Goal: Ask a question: Seek information or help from site administrators or community

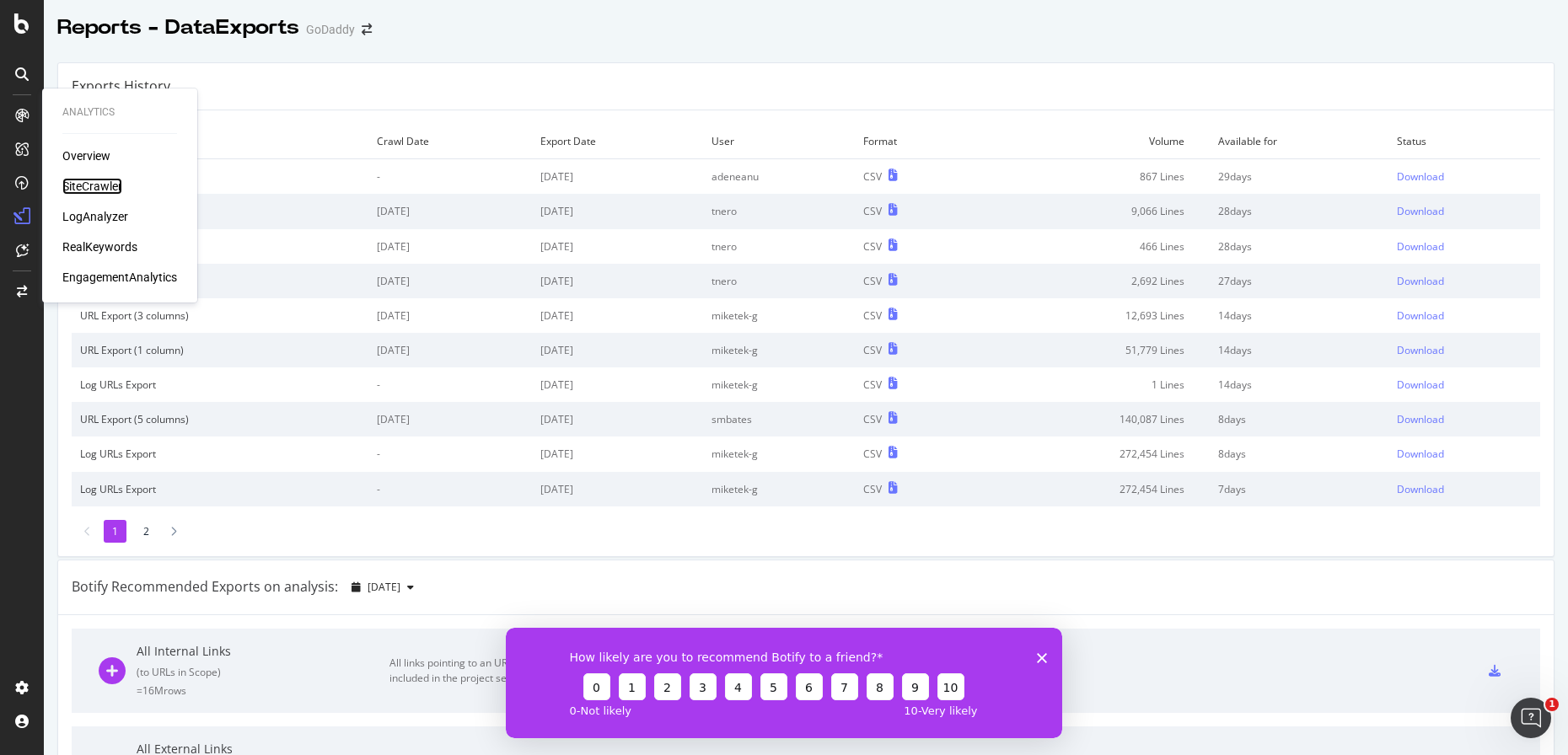
click at [97, 185] on div "SiteCrawler" at bounding box center [92, 186] width 59 height 17
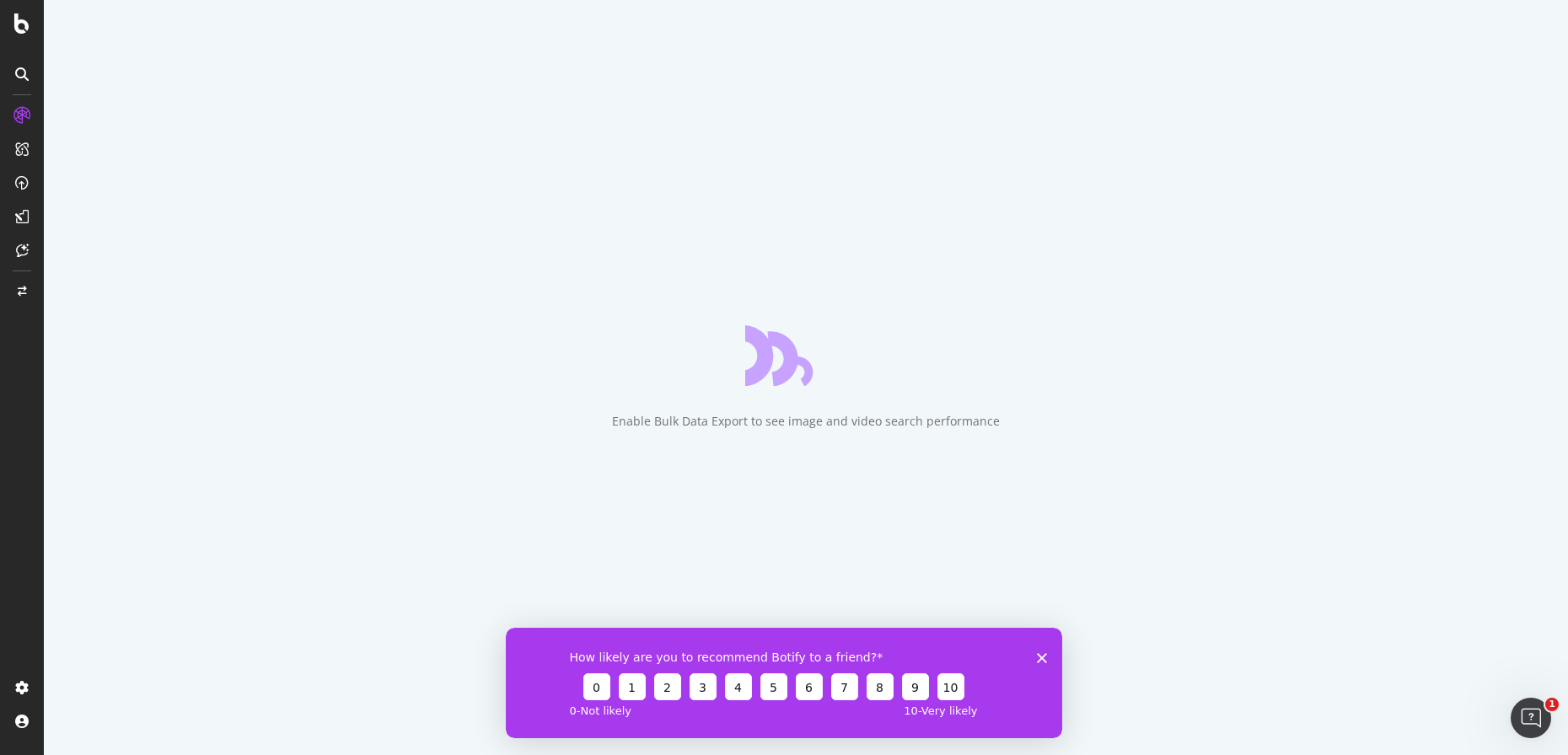
click at [1045, 658] on icon "Close survey" at bounding box center [1042, 657] width 10 height 10
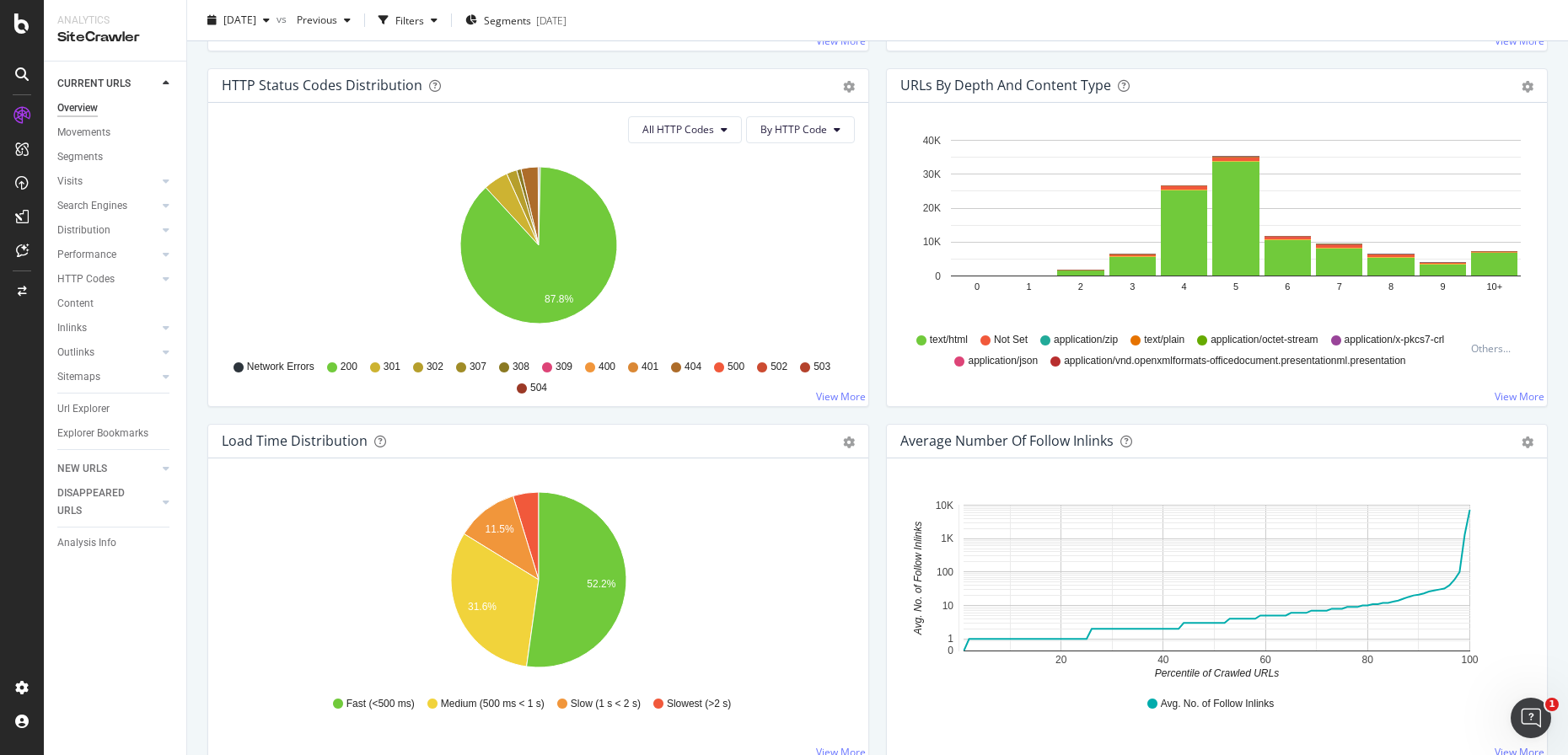
scroll to position [306, 0]
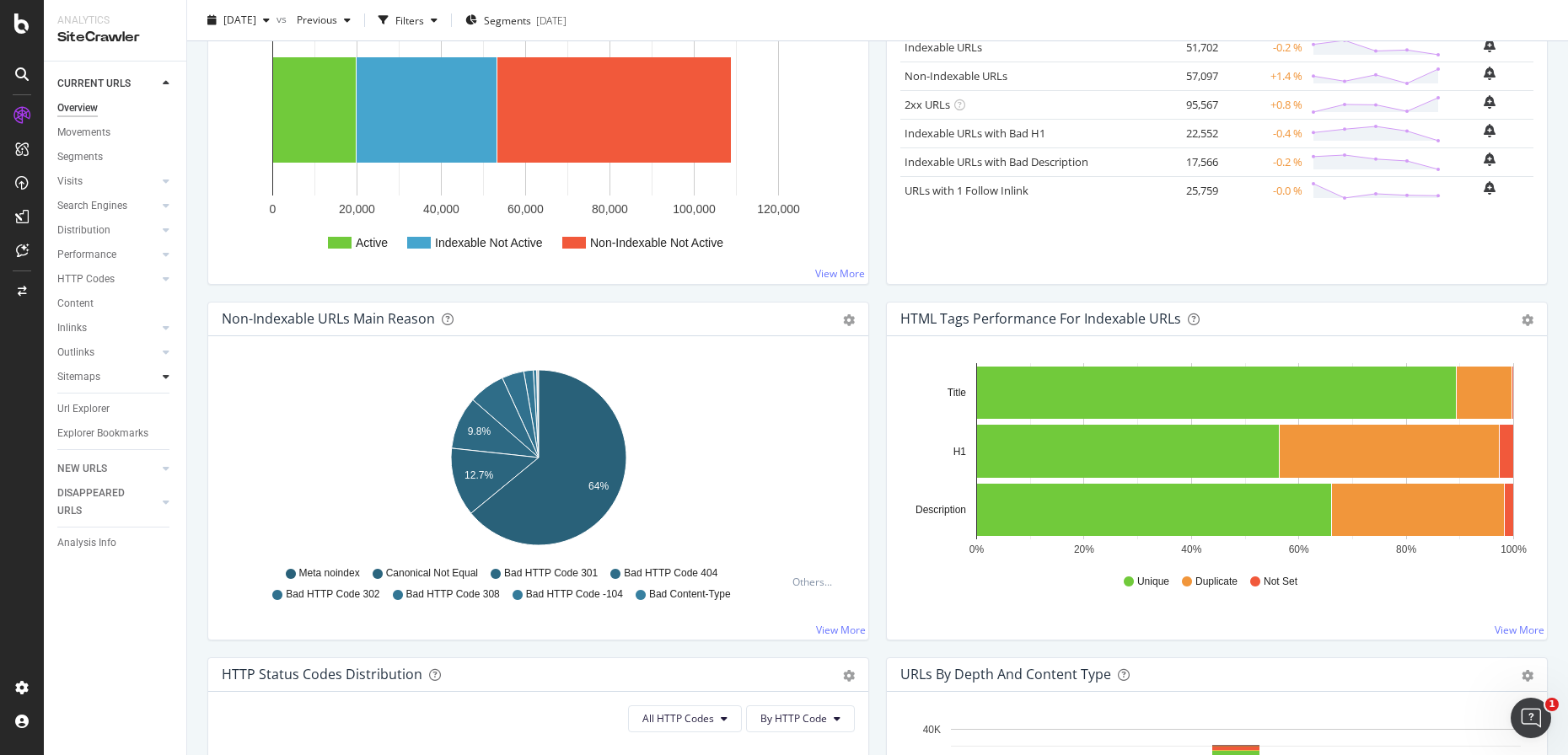
click at [168, 377] on icon at bounding box center [165, 377] width 7 height 10
click at [163, 331] on icon at bounding box center [165, 327] width 7 height 10
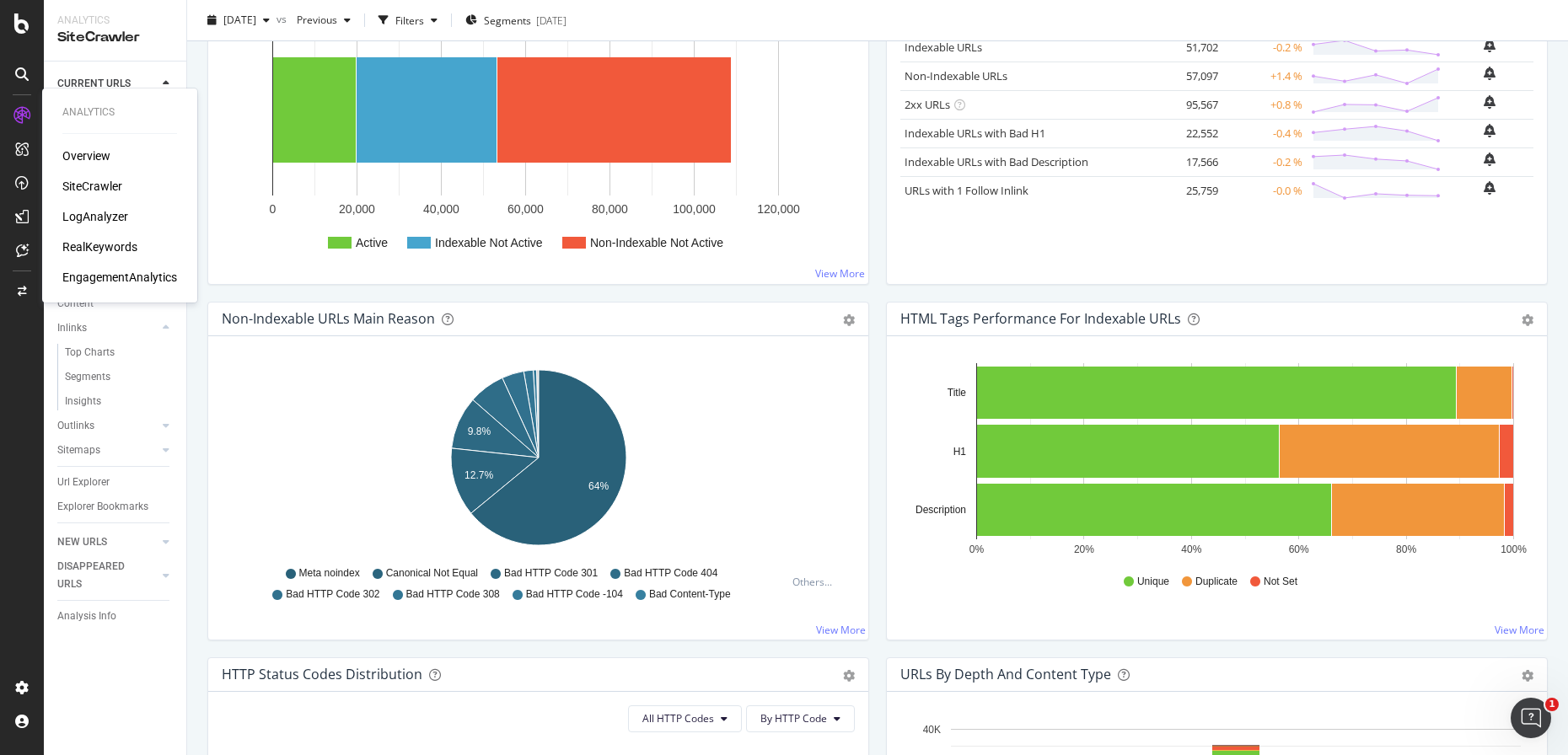
click at [94, 217] on div "LogAnalyzer" at bounding box center [95, 217] width 66 height 17
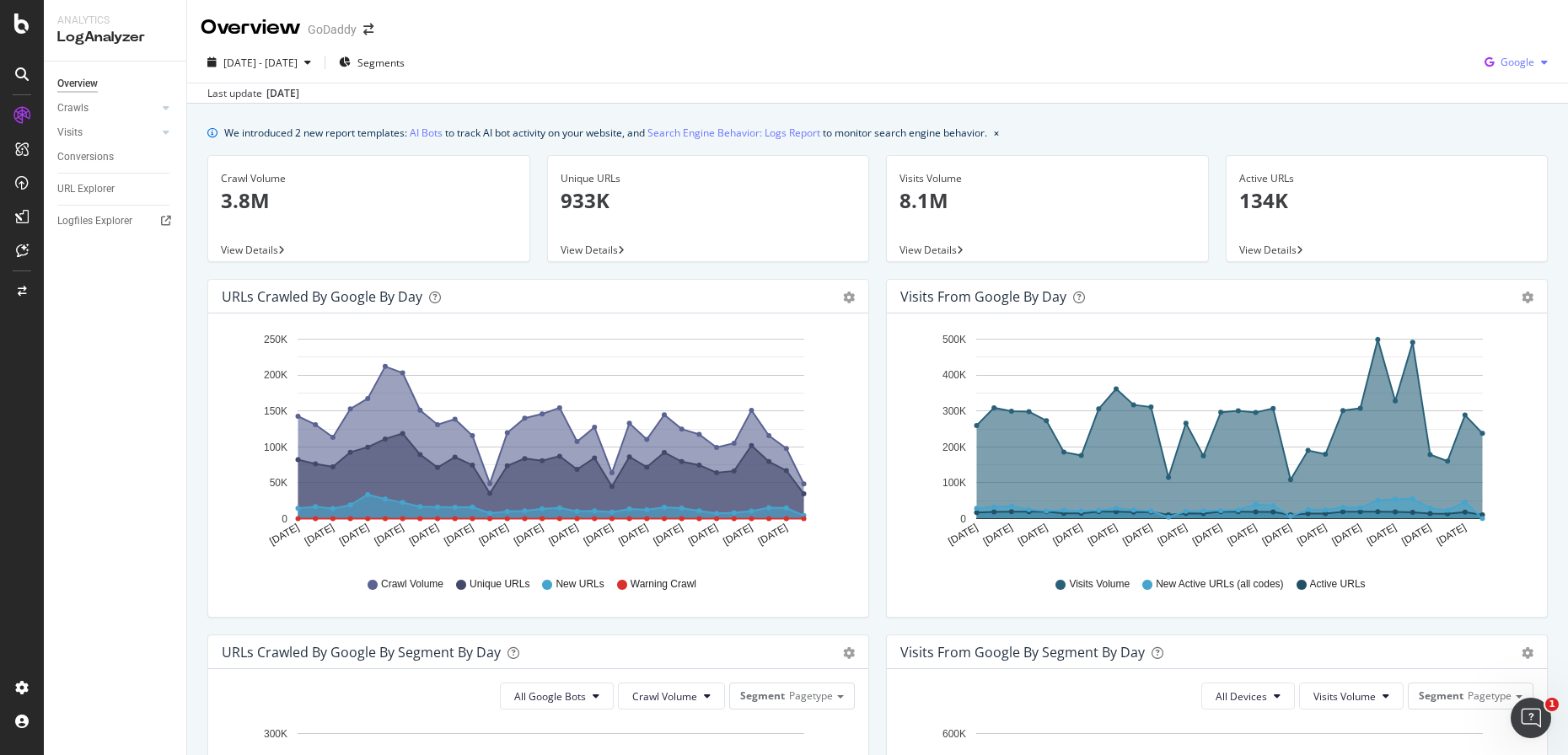
click at [1509, 57] on span "Google" at bounding box center [1518, 61] width 34 height 14
click at [1490, 160] on span "OpenAI" at bounding box center [1518, 159] width 62 height 15
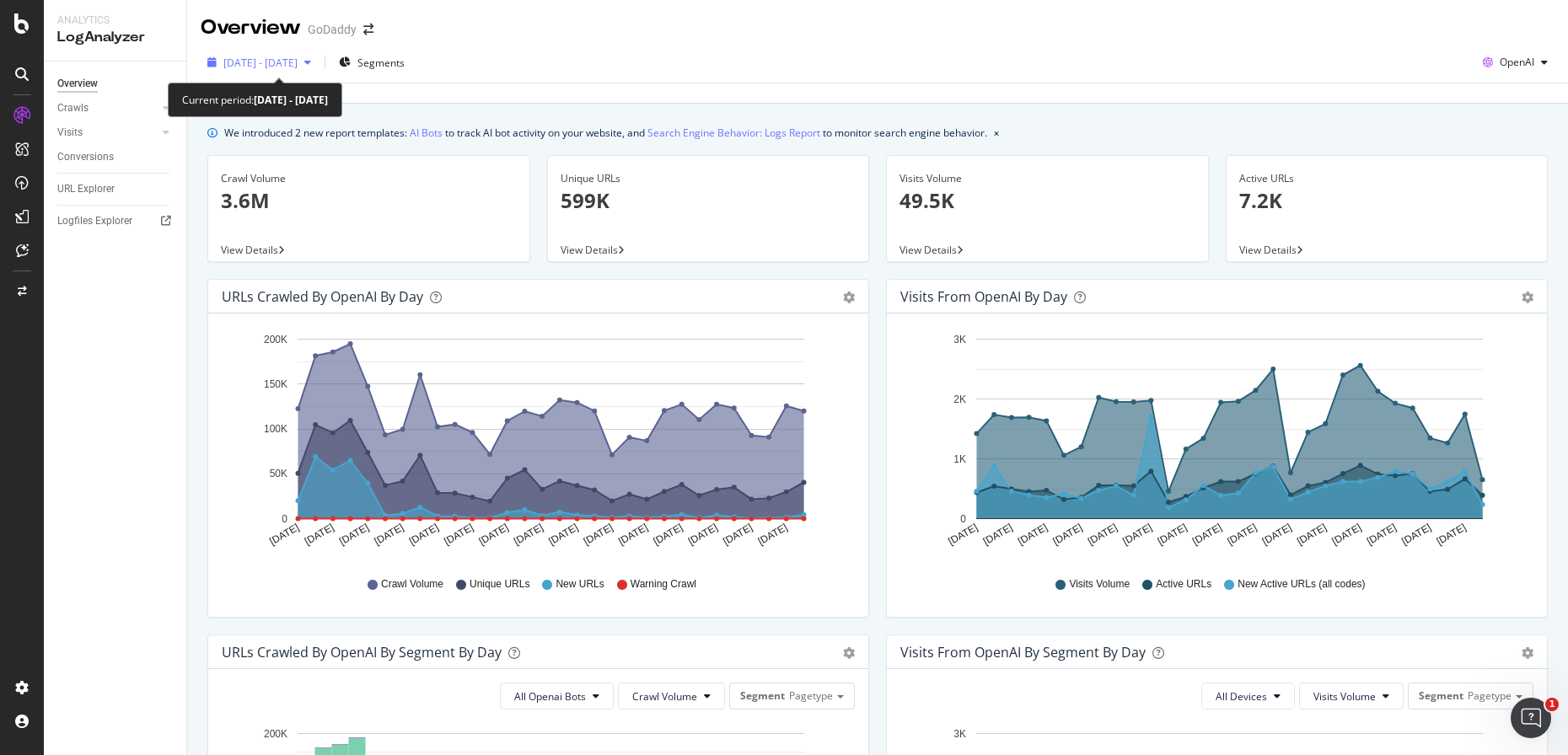
click at [312, 62] on icon "button" at bounding box center [307, 62] width 7 height 10
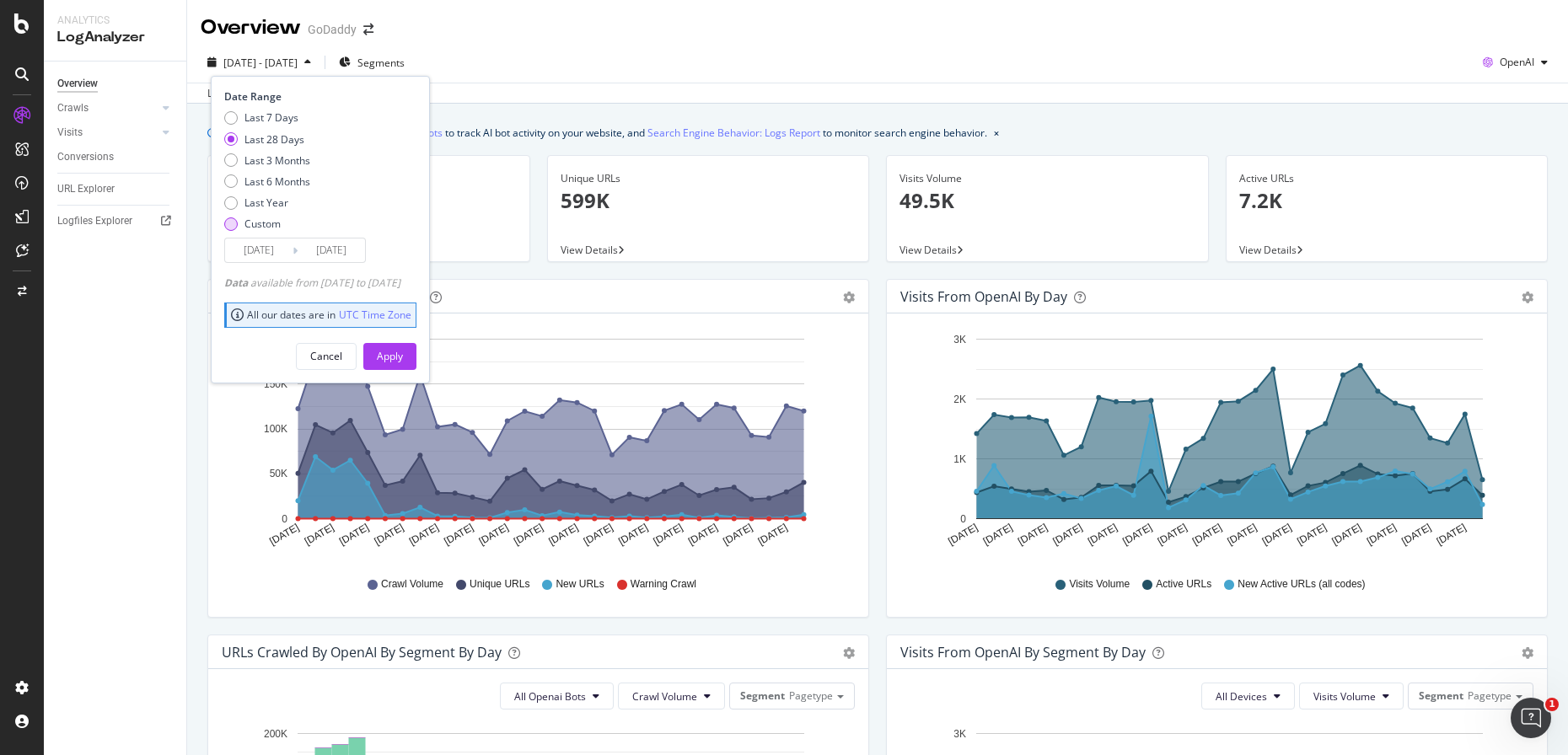
click at [233, 219] on div "Custom" at bounding box center [231, 224] width 13 height 13
click at [252, 245] on input "[DATE]" at bounding box center [258, 250] width 67 height 24
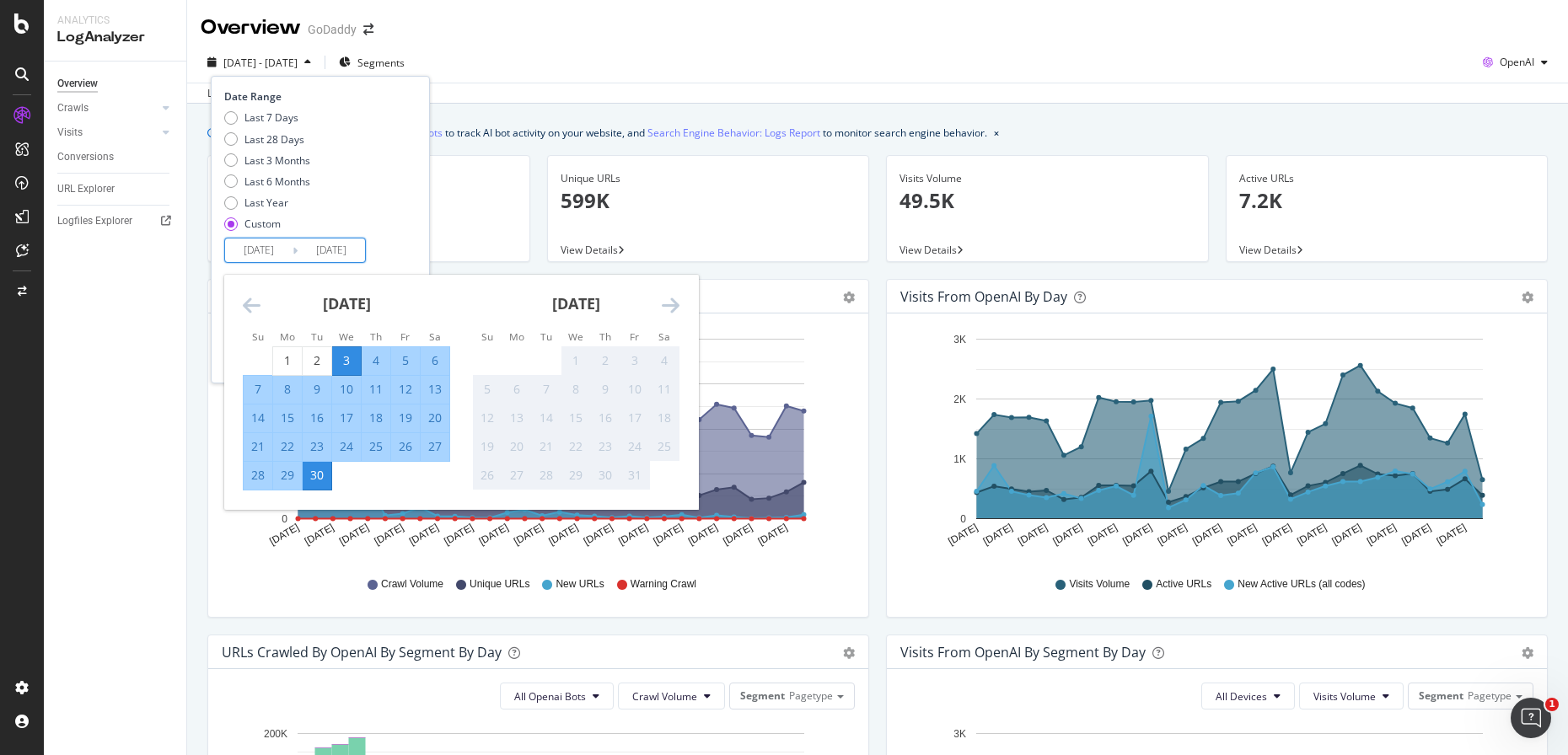
click at [252, 306] on icon "Move backward to switch to the previous month." at bounding box center [251, 305] width 18 height 20
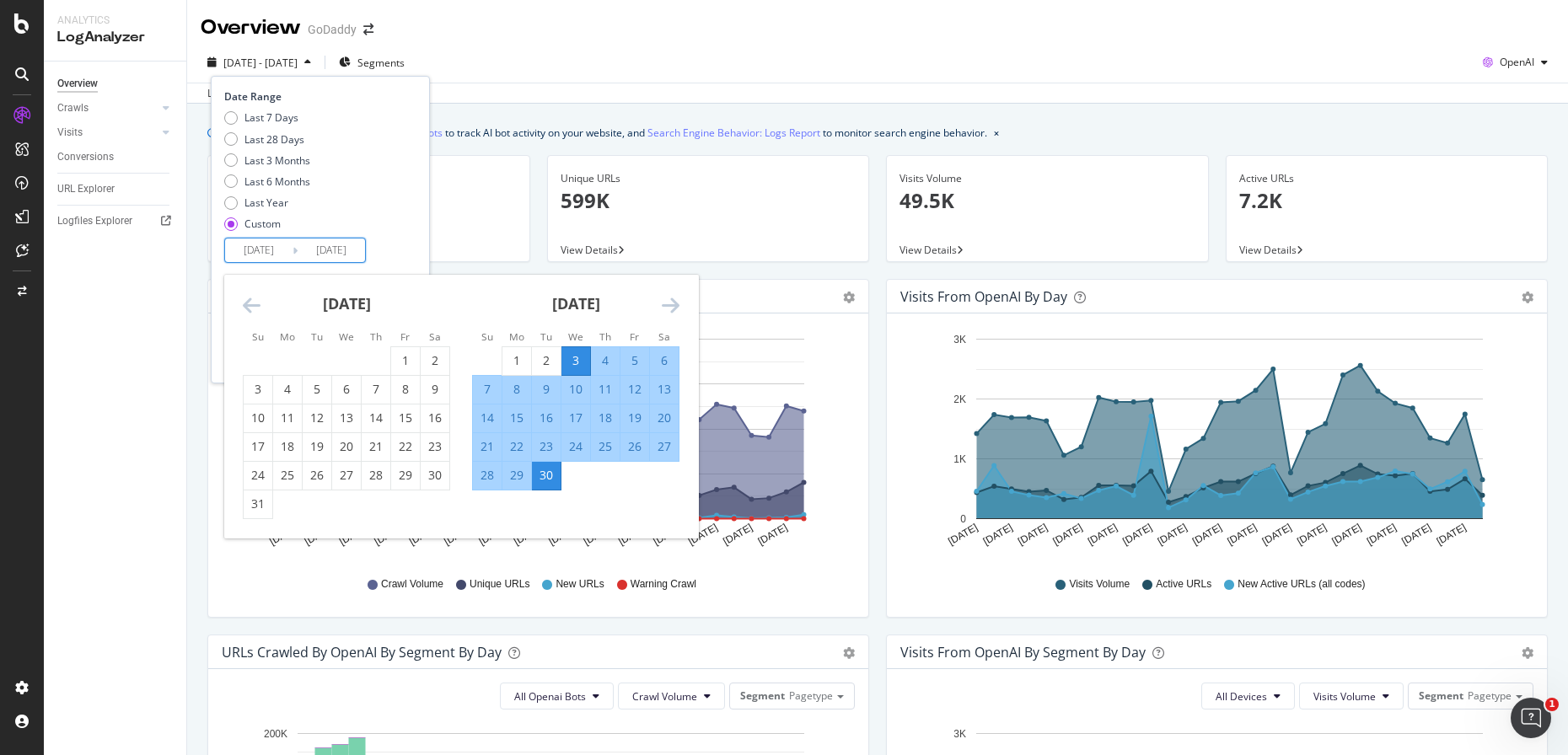
click at [252, 306] on icon "Move backward to switch to the previous month." at bounding box center [251, 305] width 18 height 20
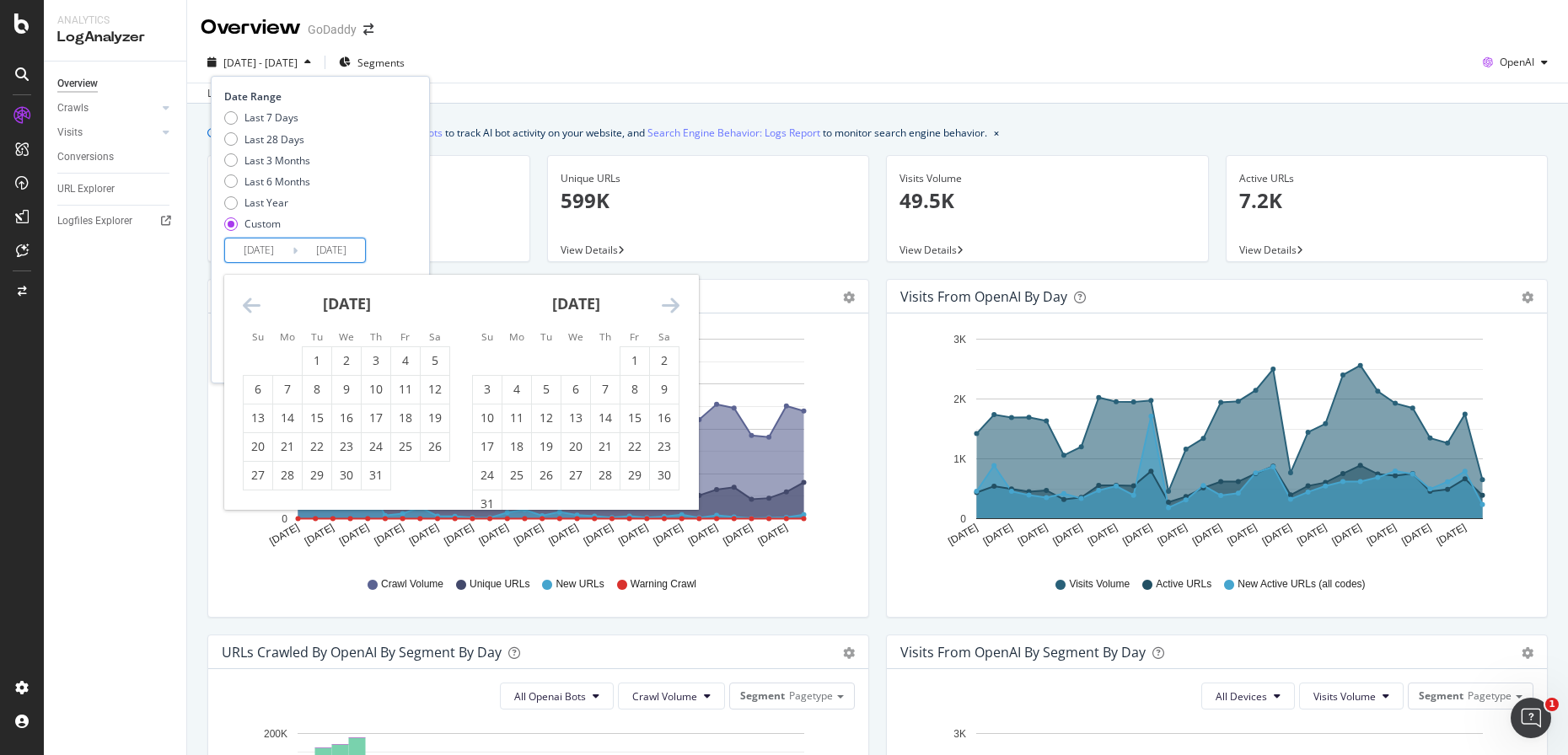
click at [252, 306] on icon "Move backward to switch to the previous month." at bounding box center [251, 305] width 18 height 20
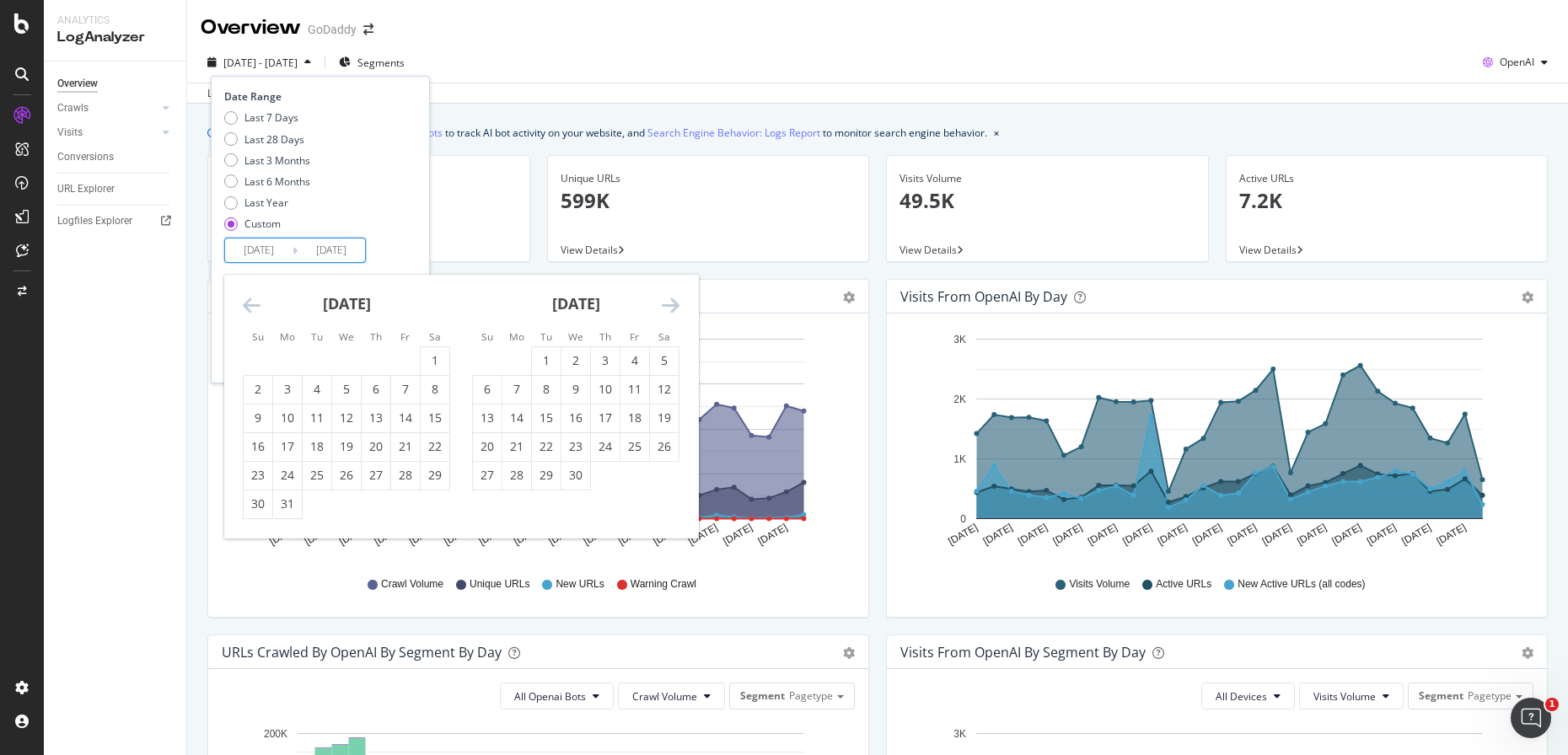
click at [252, 306] on icon "Move backward to switch to the previous month." at bounding box center [251, 305] width 18 height 20
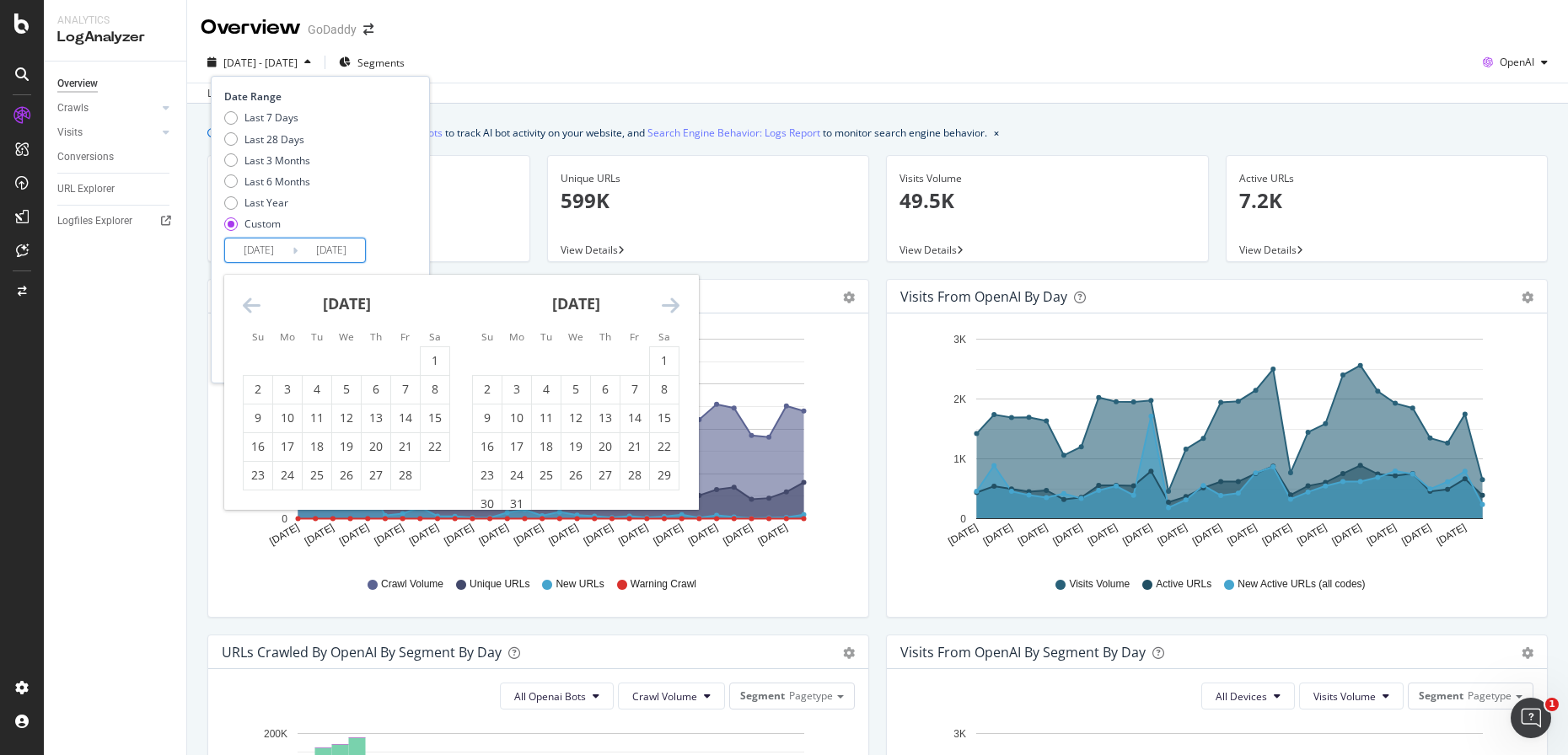
click at [252, 306] on icon "Move backward to switch to the previous month." at bounding box center [251, 305] width 18 height 20
click at [335, 359] on div "1" at bounding box center [346, 361] width 28 height 17
type input "[DATE]"
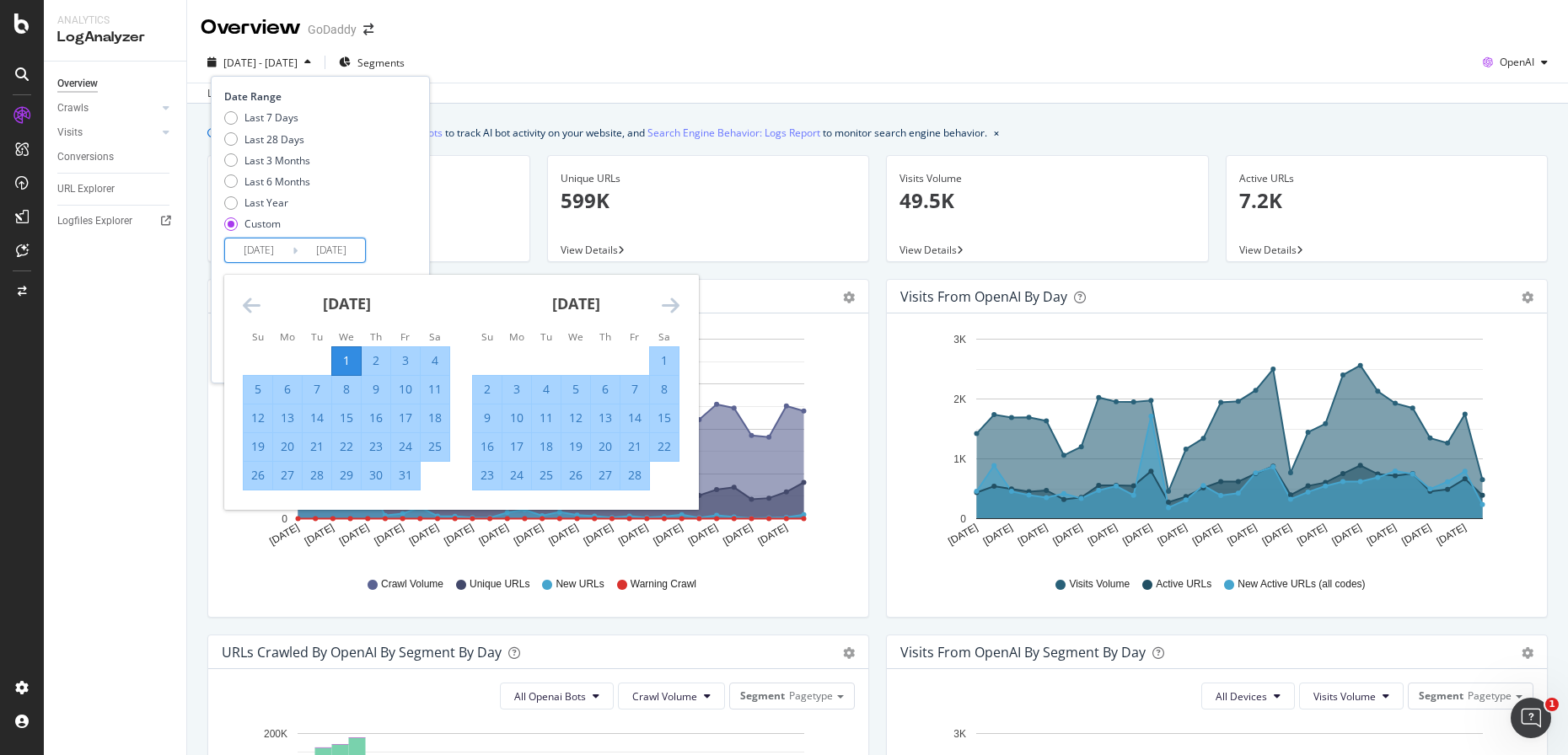
click at [347, 249] on input "[DATE]" at bounding box center [330, 250] width 67 height 24
click at [383, 247] on div "Date Range Last 7 Days Last 28 Days Last 3 Months Last 6 Months Last Year Custo…" at bounding box center [318, 176] width 188 height 174
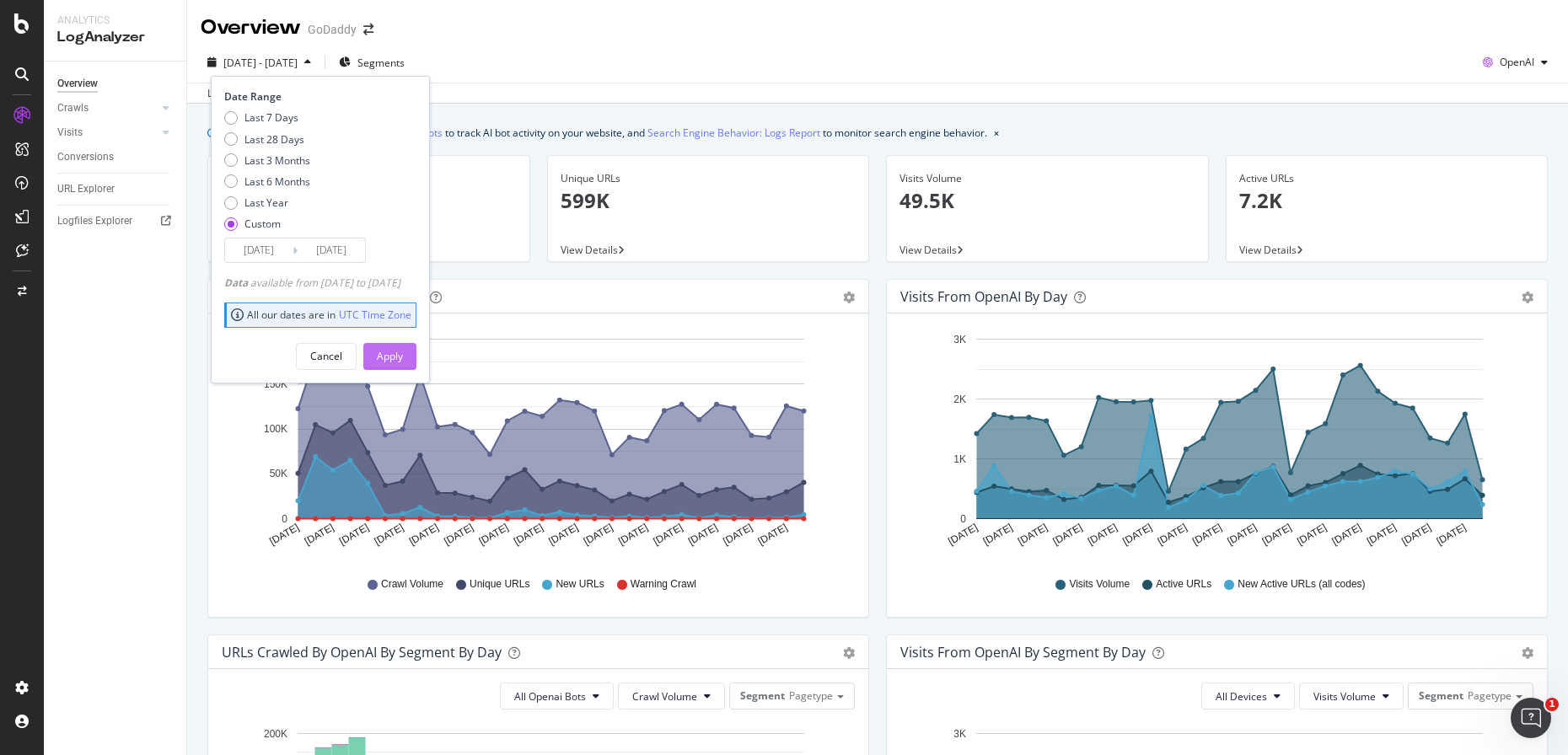
click at [403, 351] on div "Apply" at bounding box center [390, 356] width 26 height 14
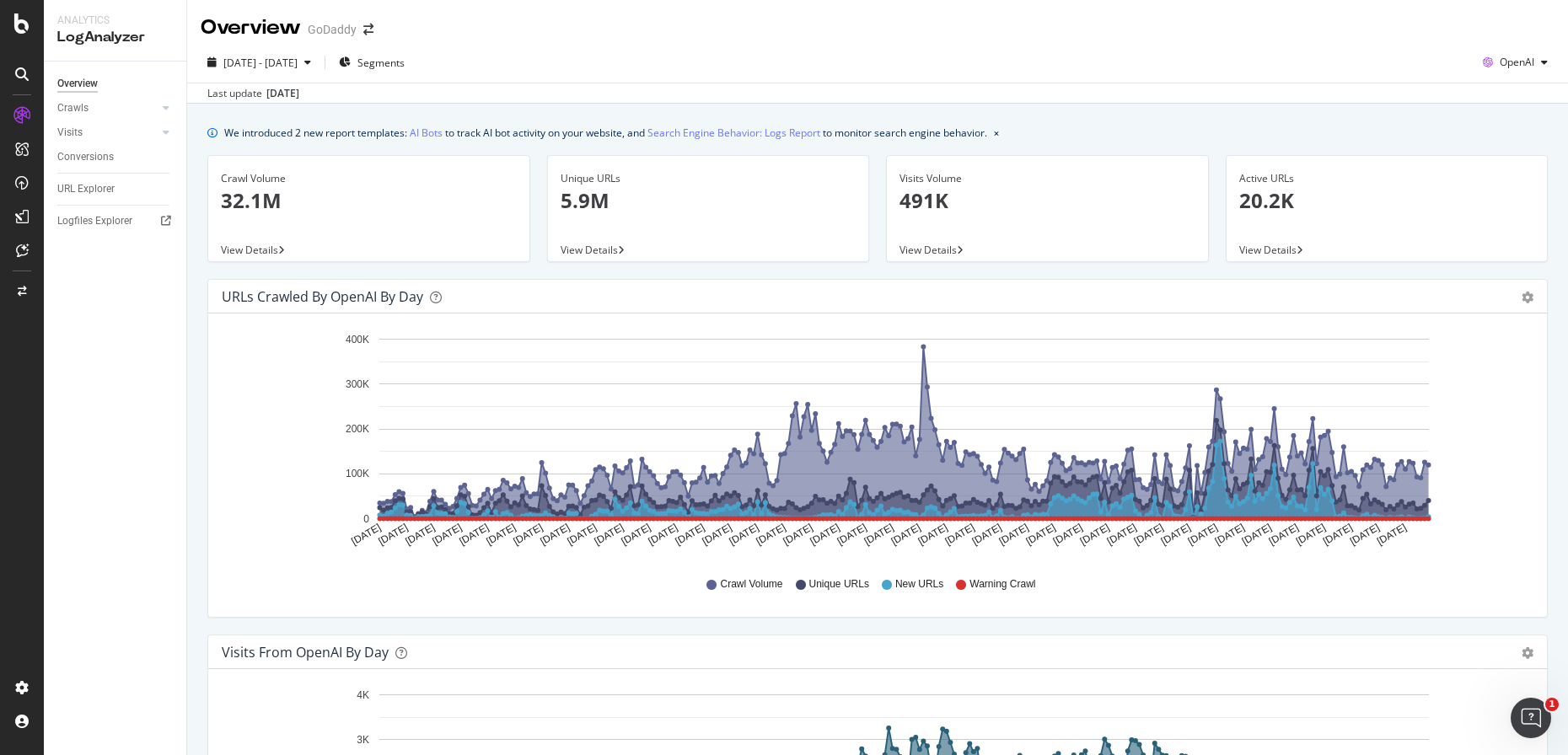
click at [703, 474] on icon "A chart." at bounding box center [904, 433] width 1049 height 172
click at [685, 331] on icon "[DATE] [DATE] [DATE] [DATE] [DATE] [DATE] [DATE] [DATE] [DATE] [DATE] [DATE] [D…" at bounding box center [878, 445] width 1312 height 234
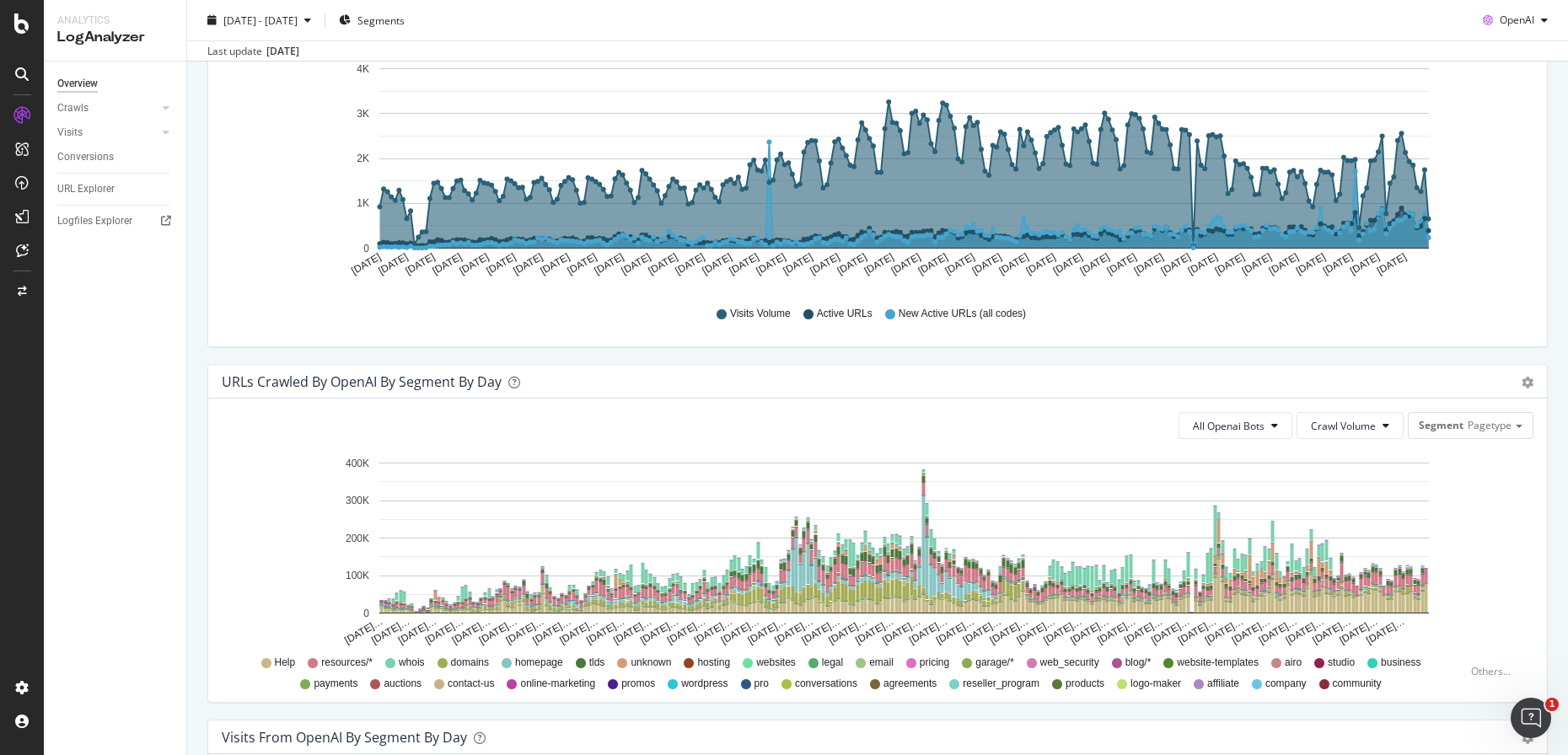
scroll to position [580, 0]
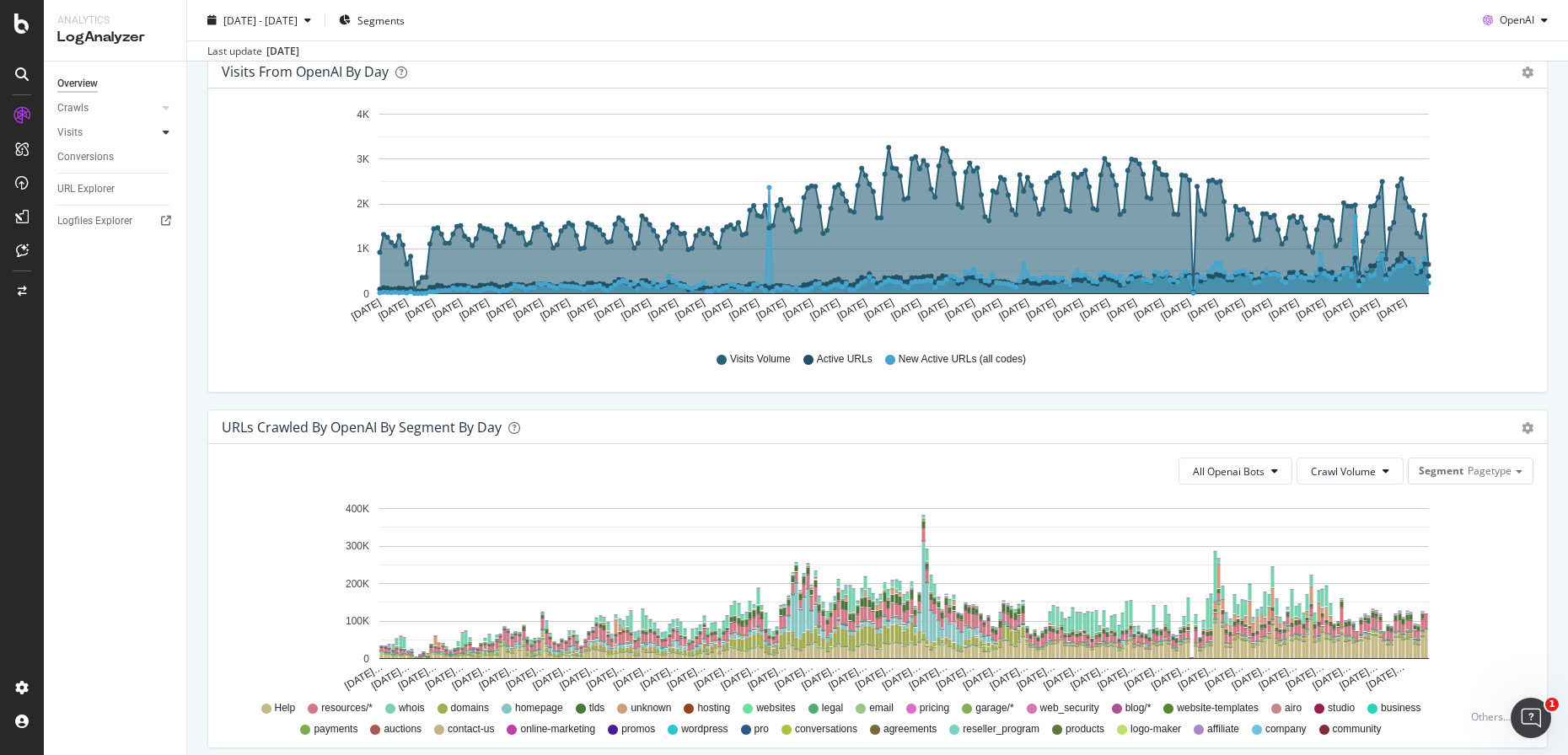
click at [168, 130] on icon at bounding box center [165, 132] width 7 height 10
click at [164, 113] on div at bounding box center [166, 108] width 17 height 17
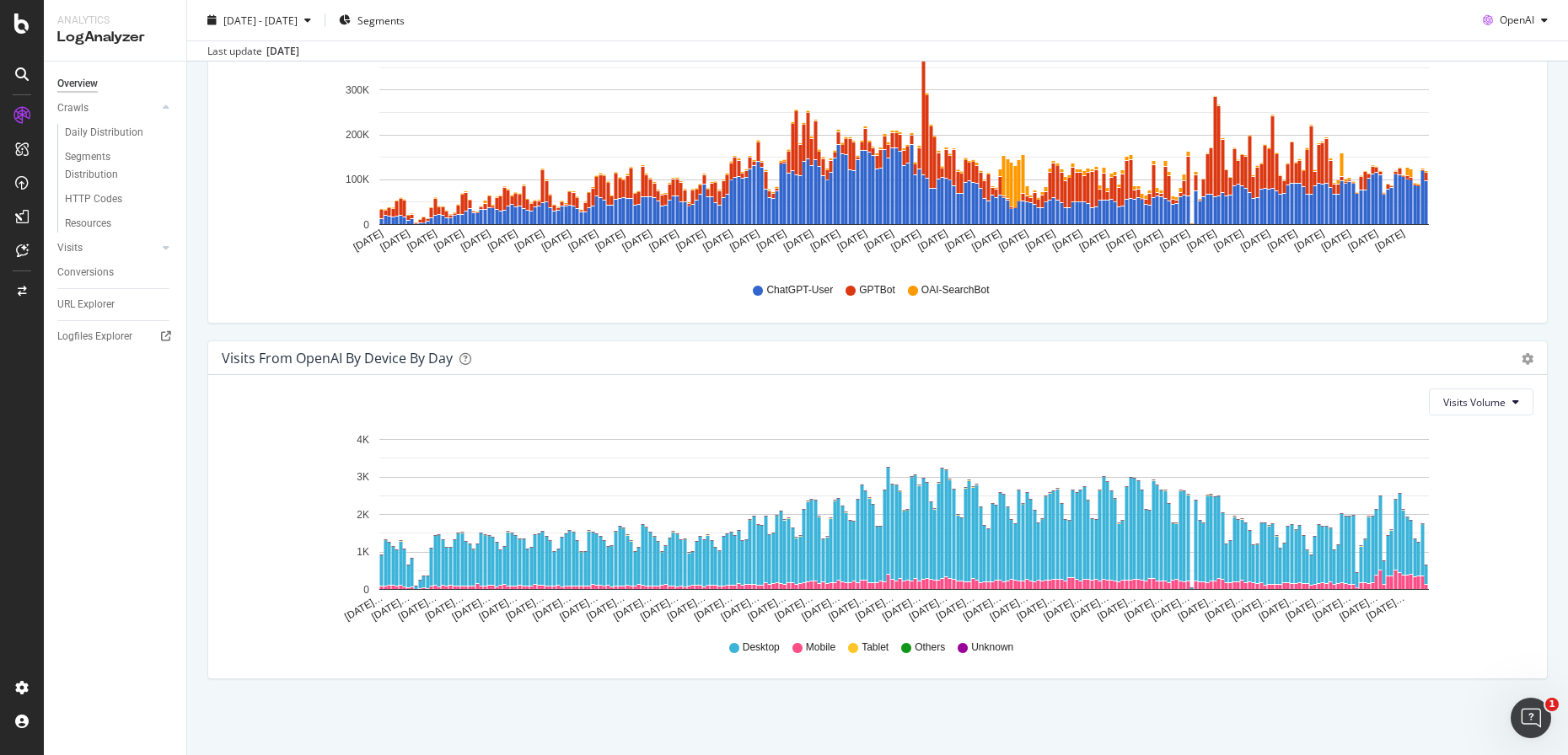
scroll to position [1701, 0]
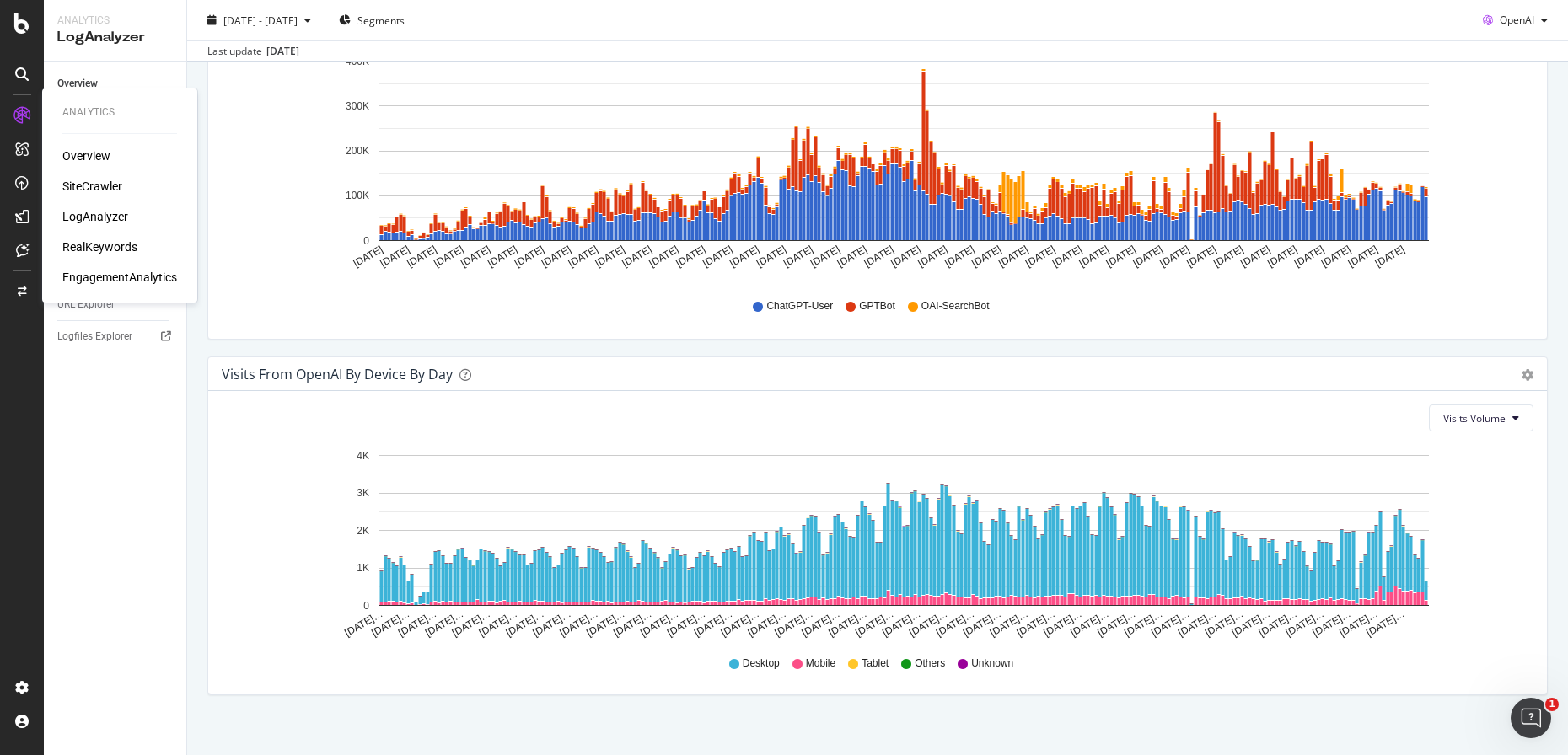
click at [97, 182] on div "SiteCrawler" at bounding box center [92, 186] width 59 height 17
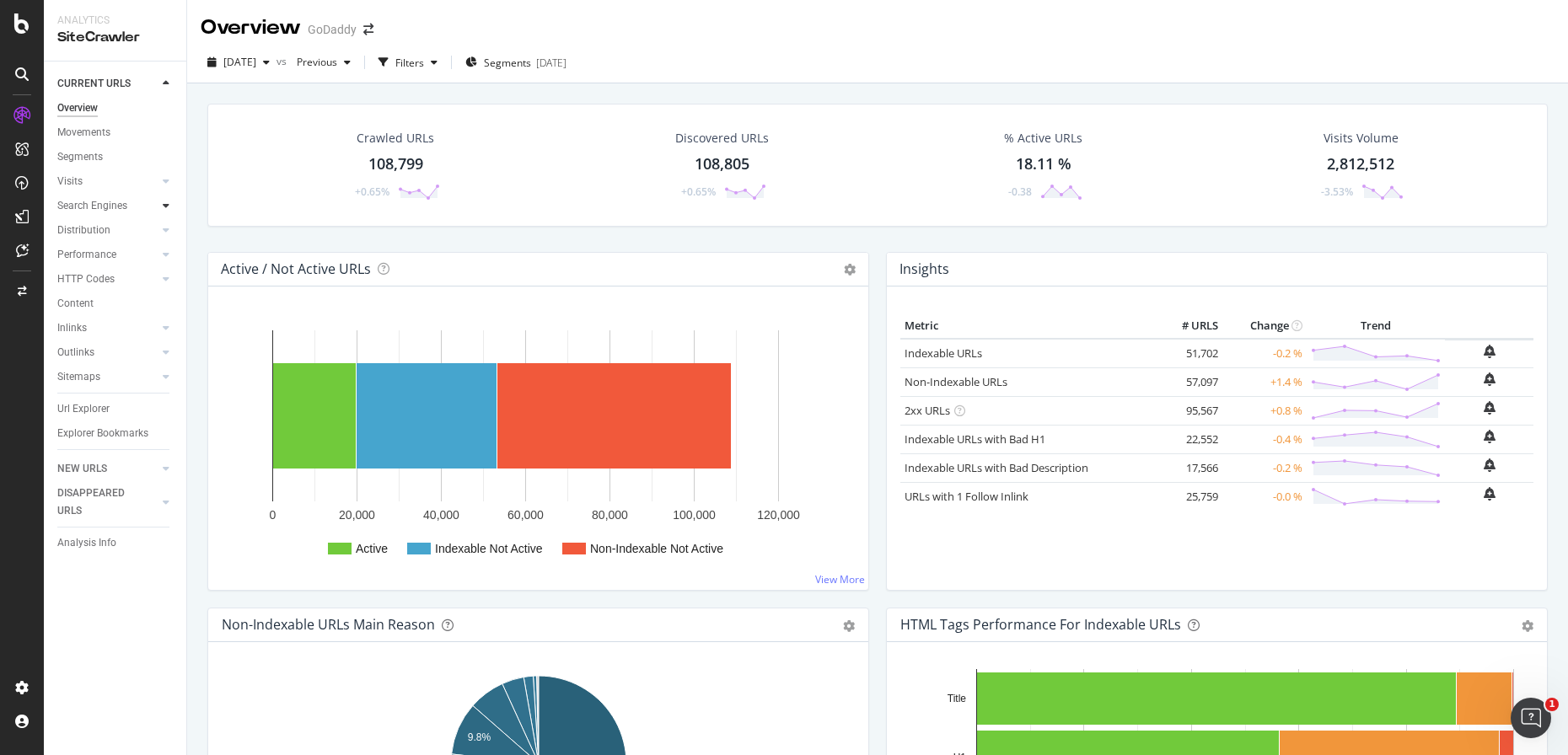
click at [167, 204] on icon at bounding box center [165, 206] width 7 height 10
click at [107, 233] on div "Top Charts" at bounding box center [90, 230] width 50 height 18
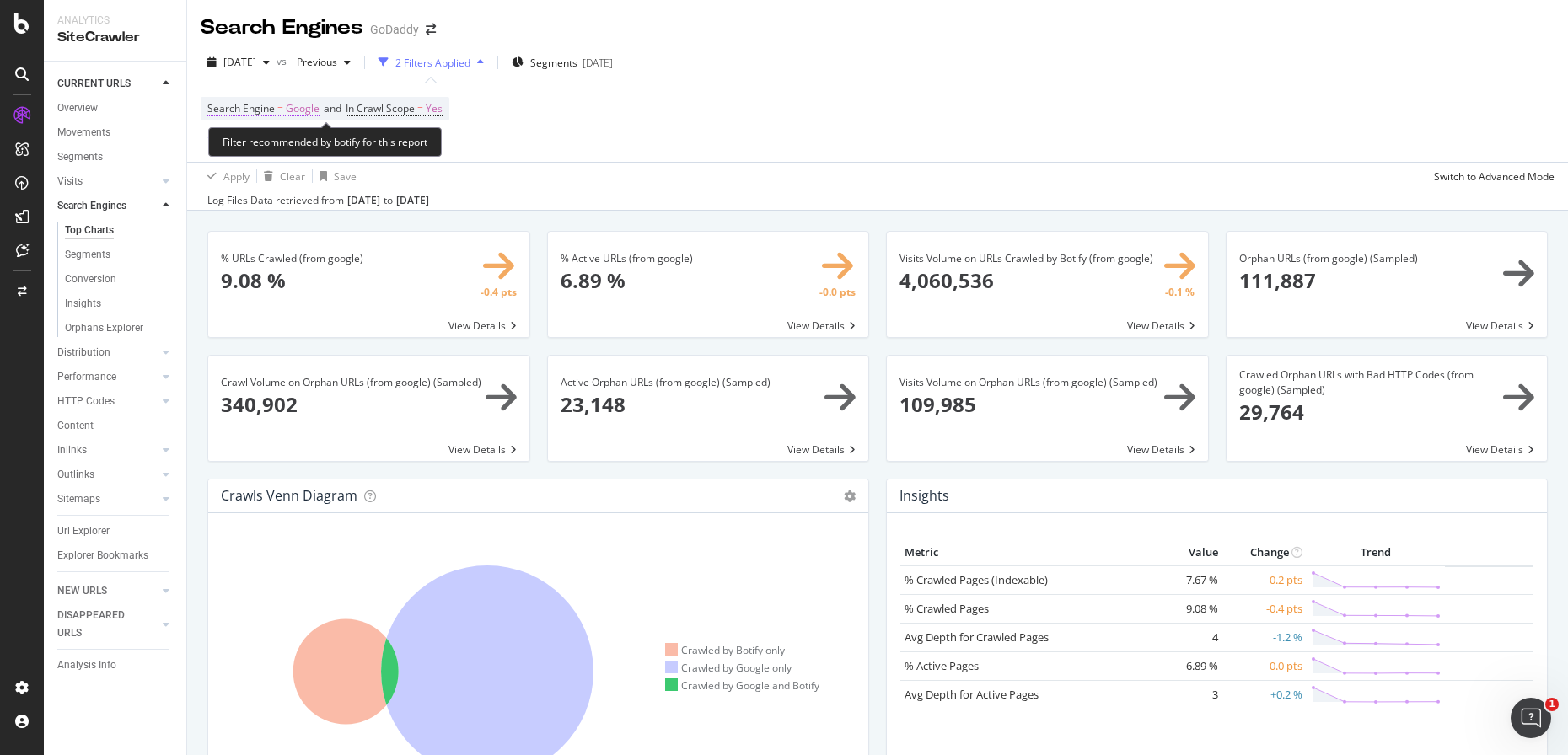
click at [297, 108] on span "Google" at bounding box center [303, 109] width 34 height 24
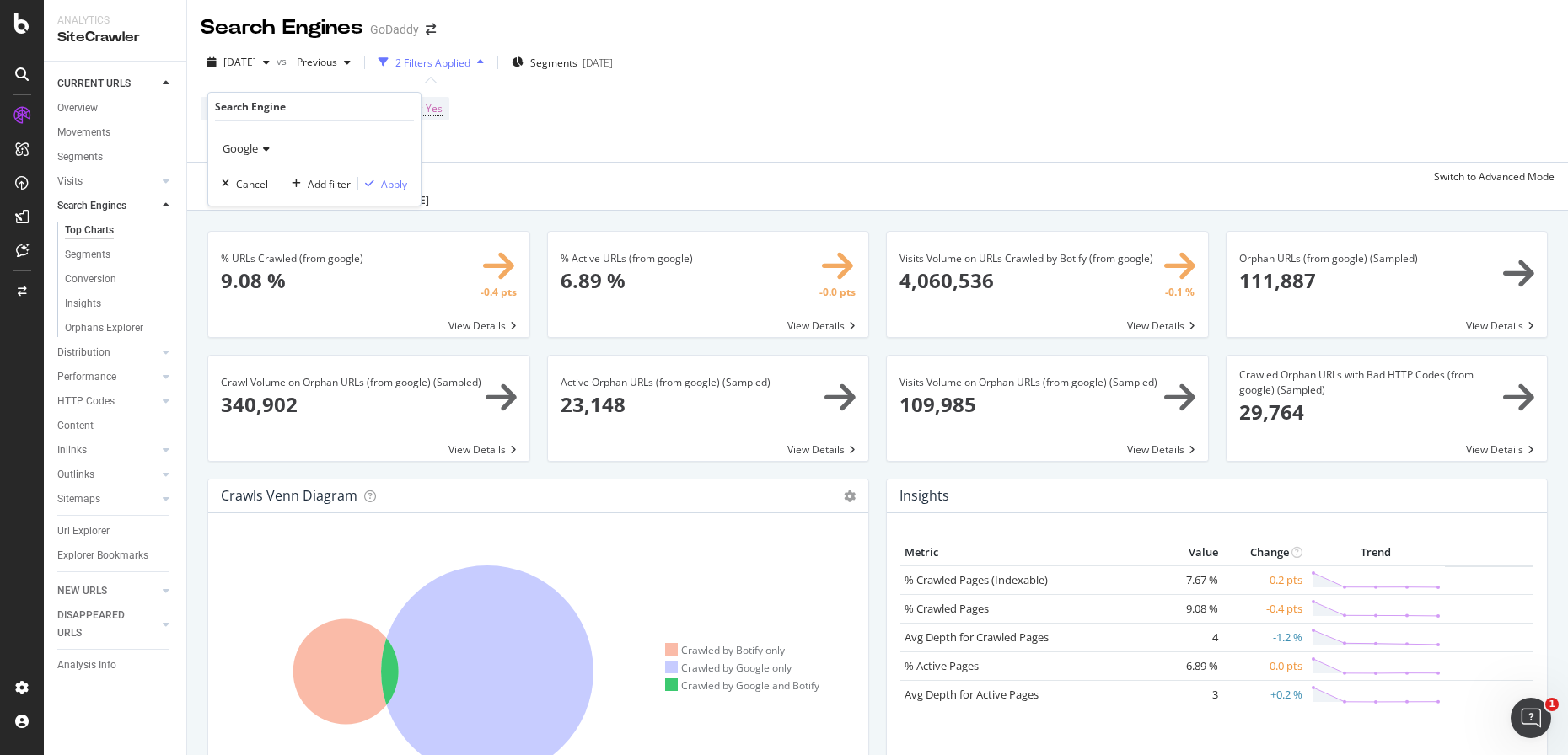
click at [264, 150] on icon at bounding box center [263, 149] width 12 height 10
click at [257, 226] on span "OpenAI" at bounding box center [247, 226] width 35 height 14
click at [392, 181] on div "Apply" at bounding box center [395, 184] width 26 height 14
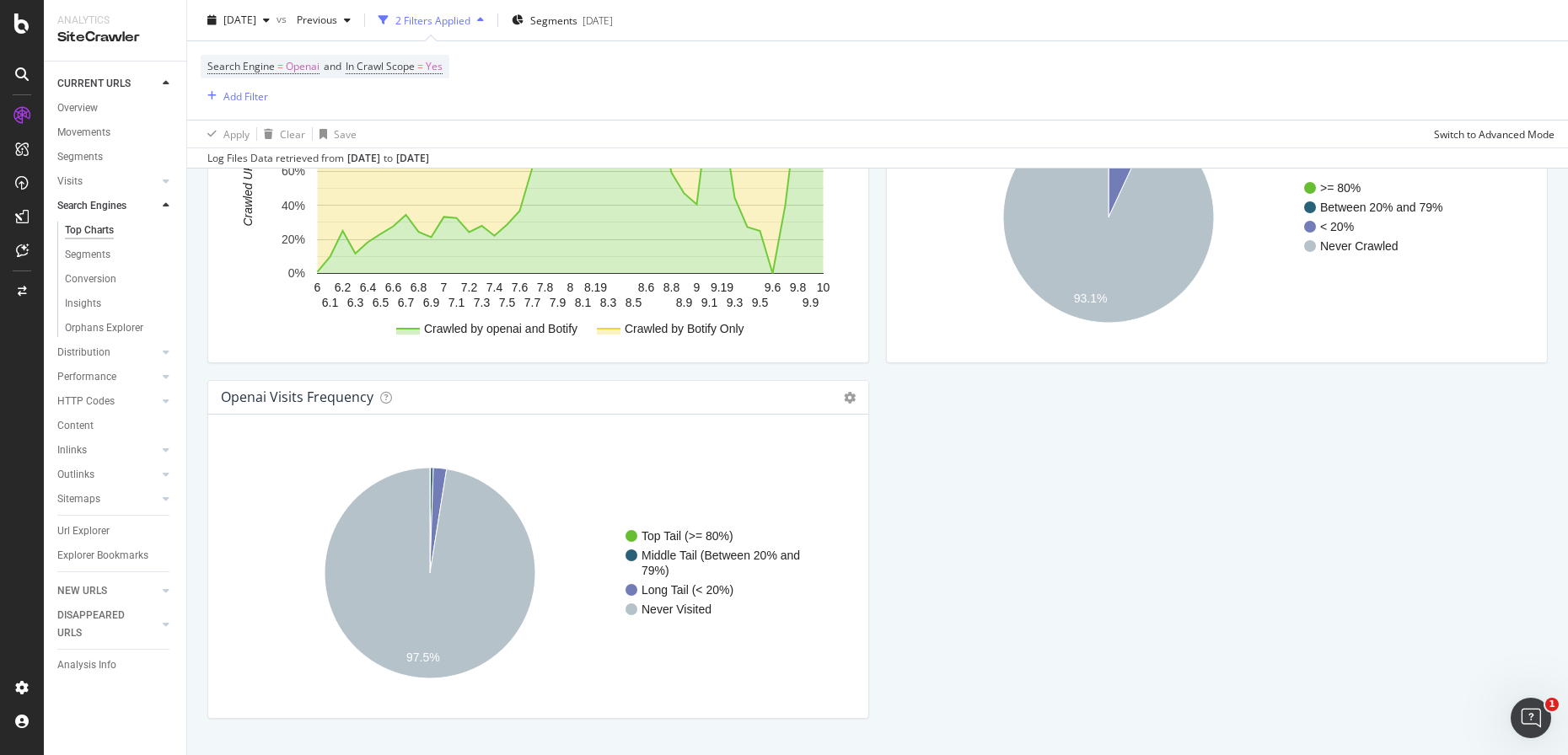
scroll to position [1917, 0]
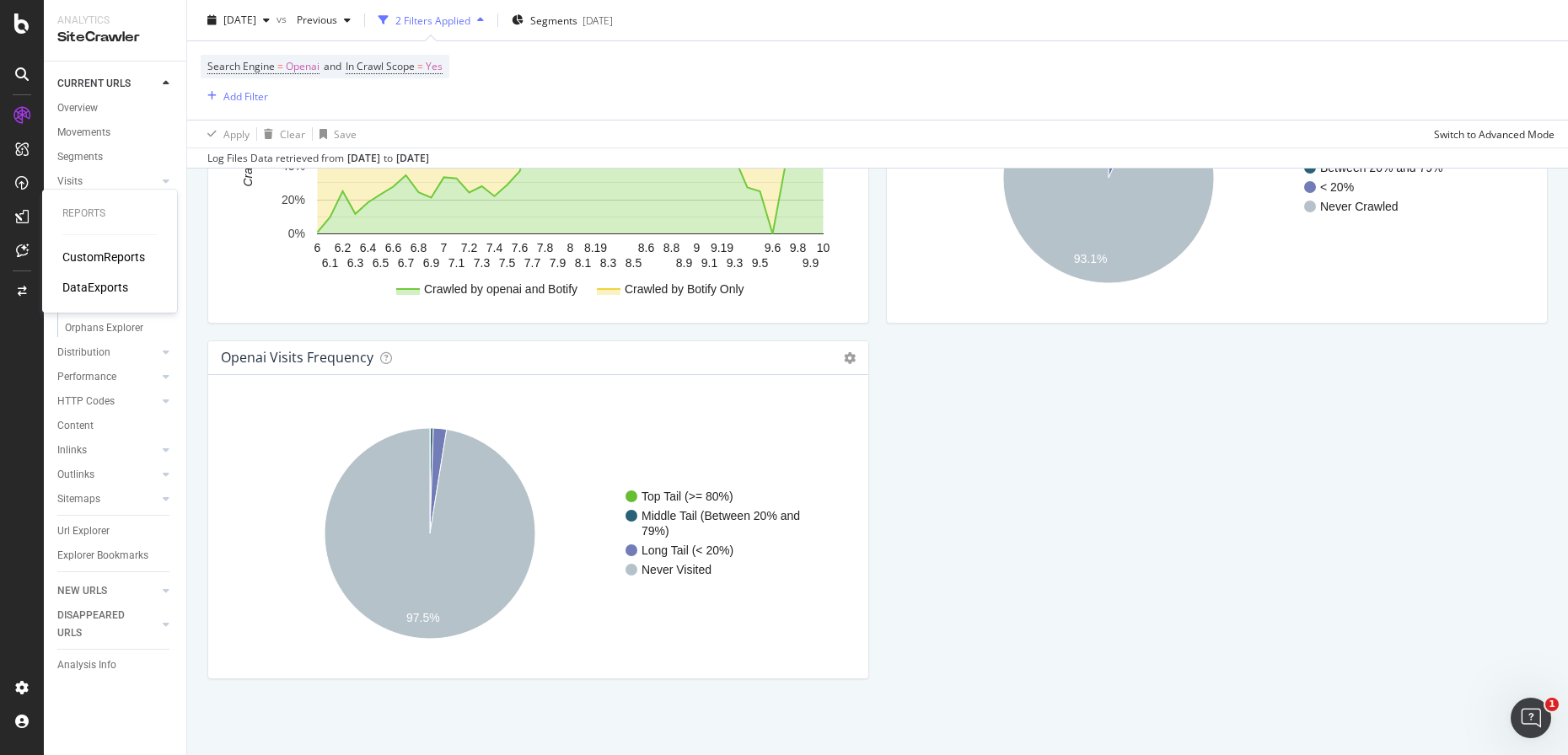
click at [87, 262] on div "CustomReports" at bounding box center [104, 257] width 83 height 17
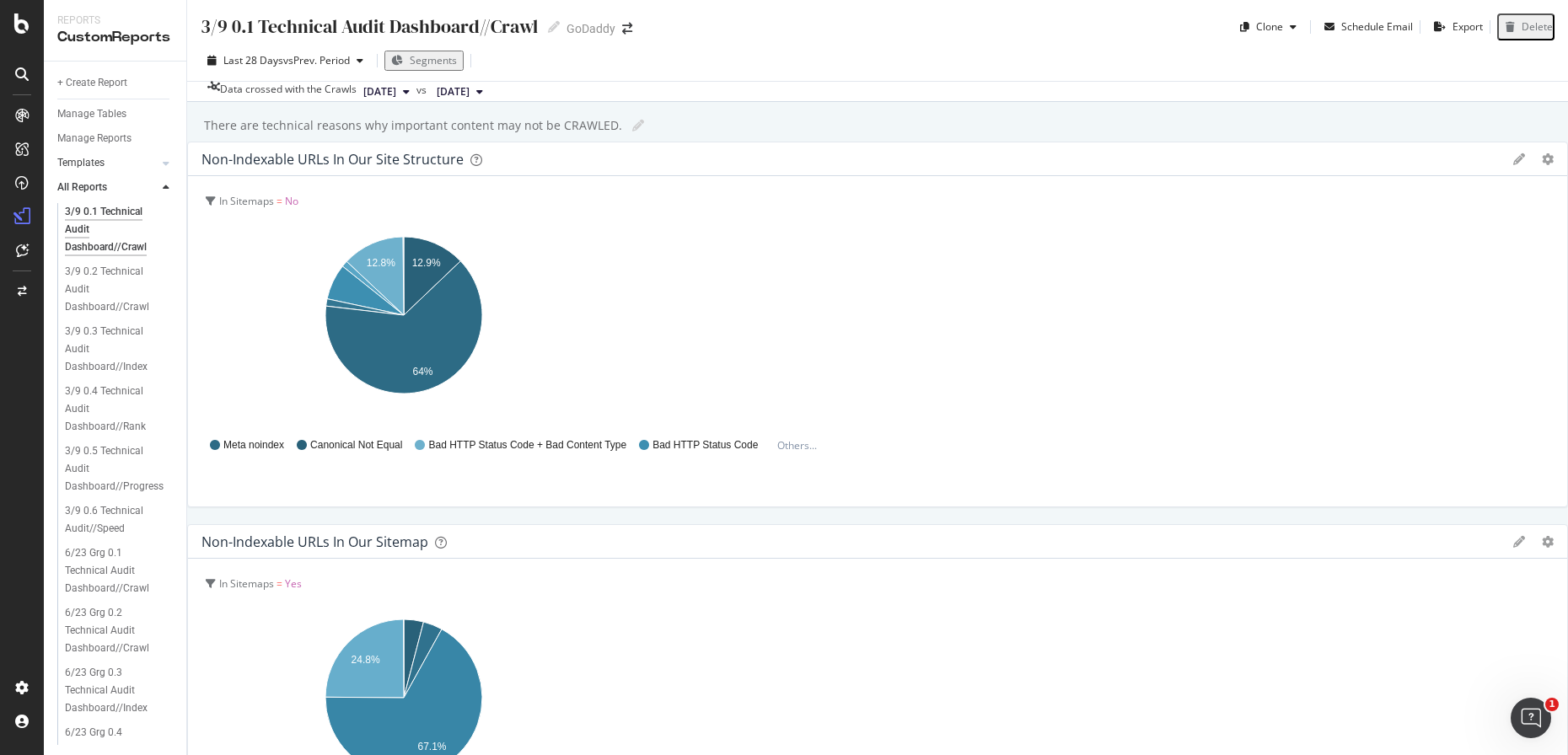
click at [107, 163] on link "Templates" at bounding box center [108, 162] width 100 height 18
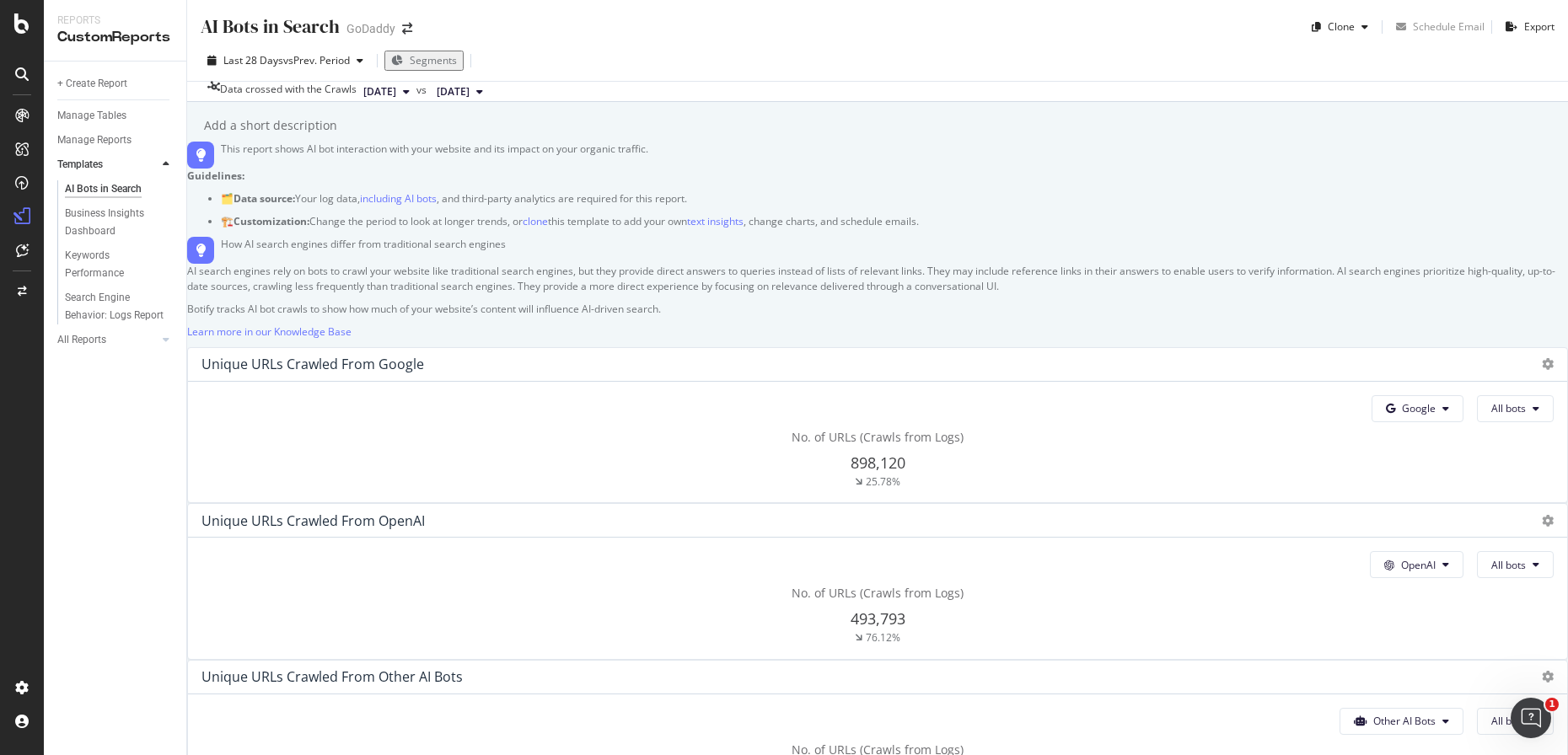
click at [423, 62] on span "Segments" at bounding box center [433, 59] width 47 height 14
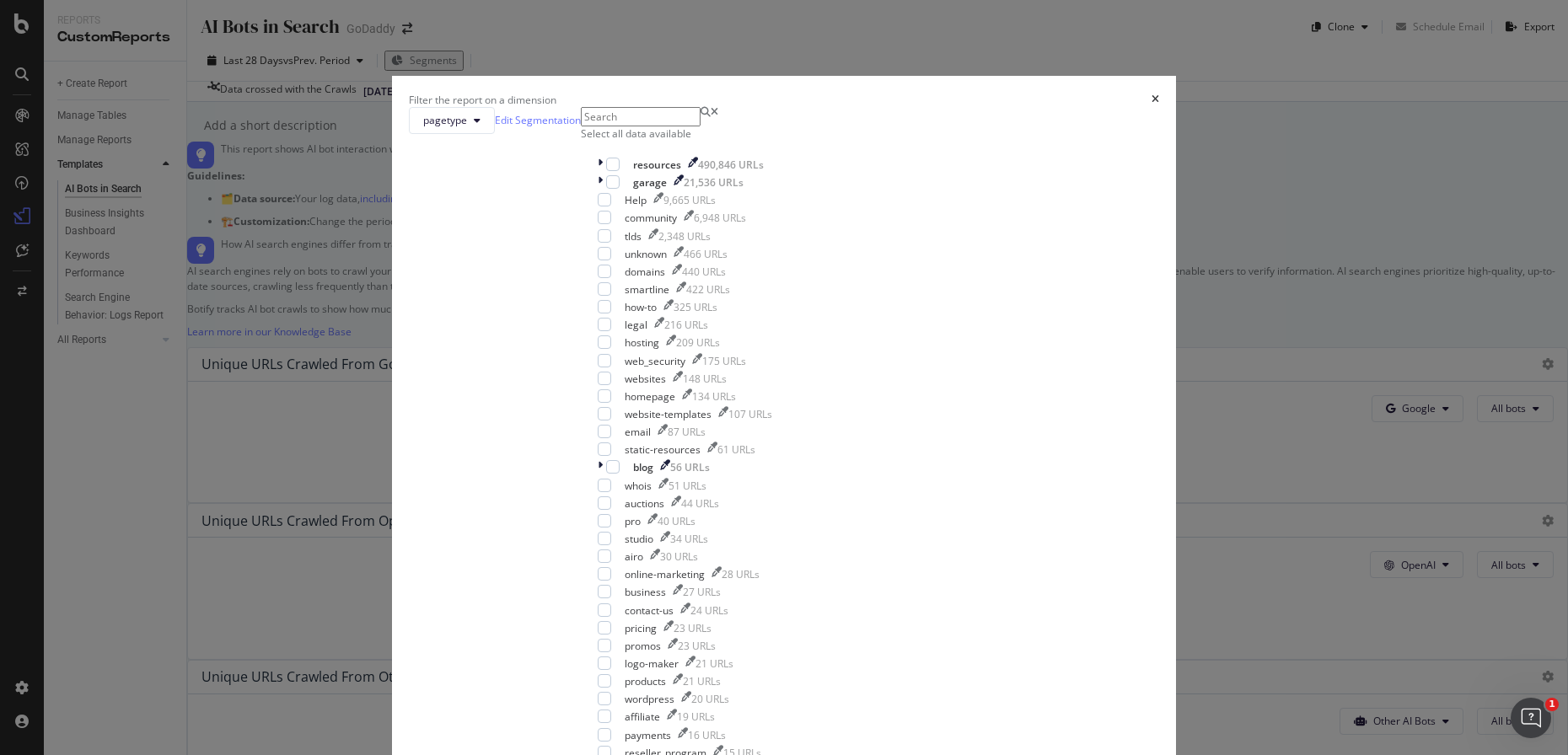
scroll to position [485, 0]
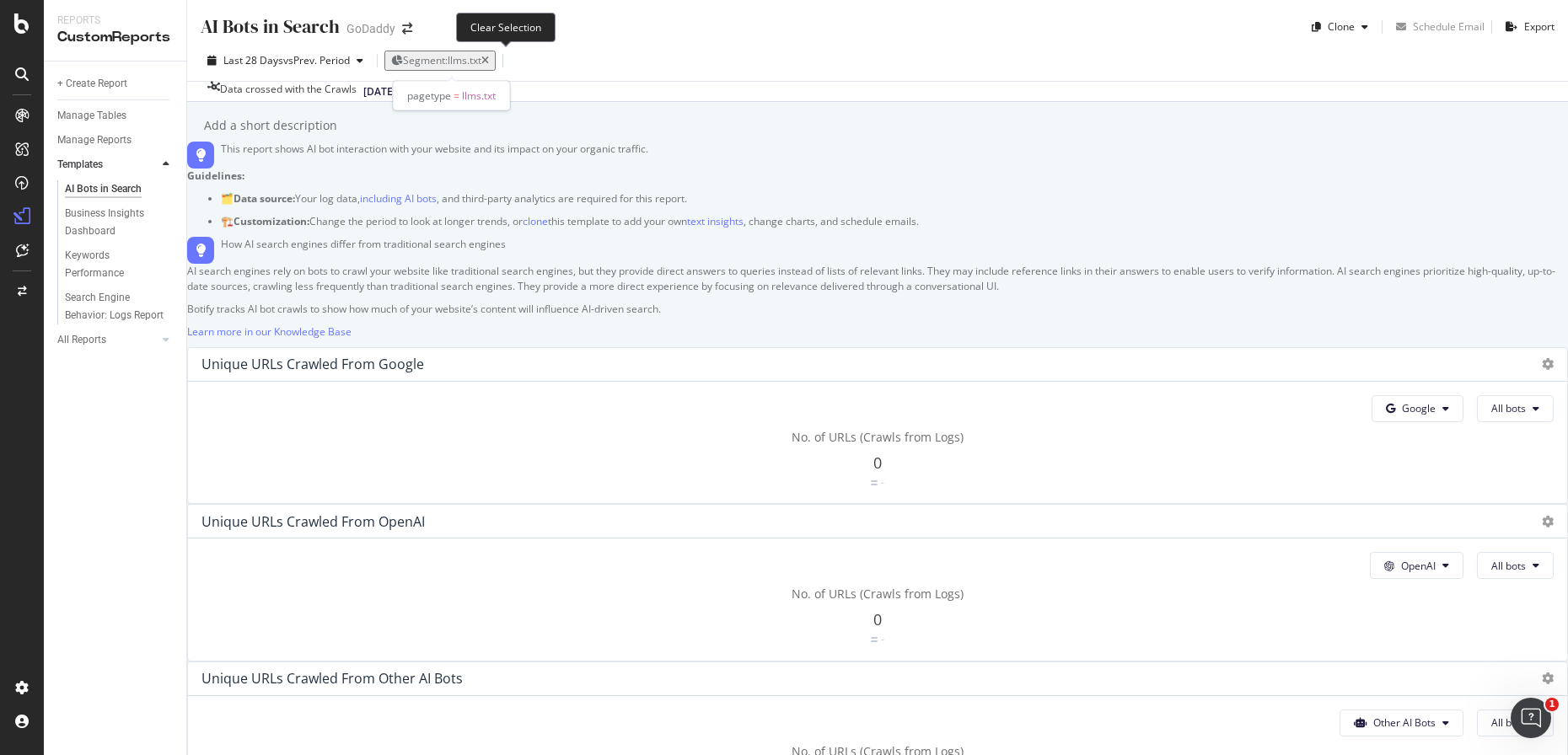
click at [489, 57] on icon "button" at bounding box center [485, 60] width 8 height 10
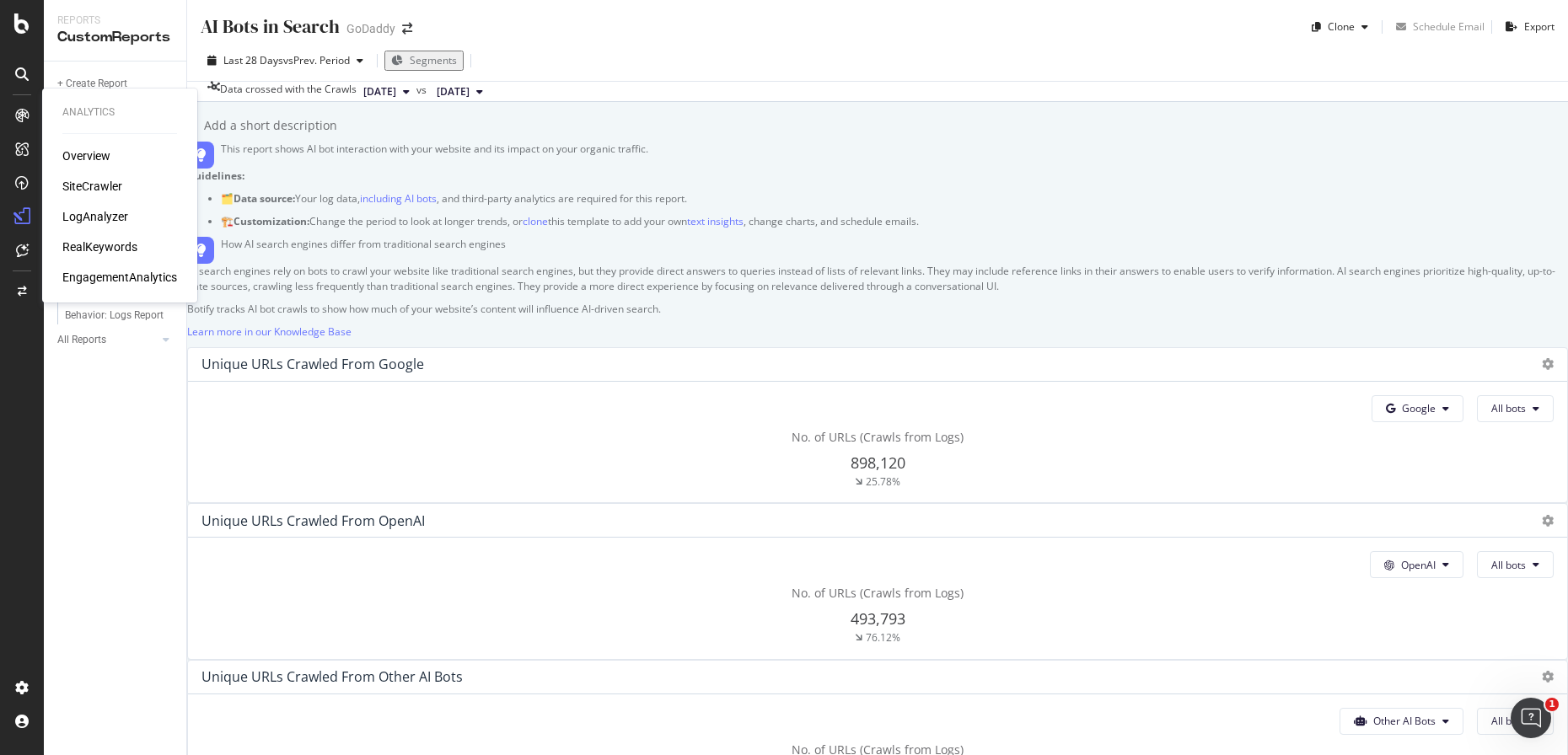
click at [100, 216] on div "LogAnalyzer" at bounding box center [95, 217] width 66 height 17
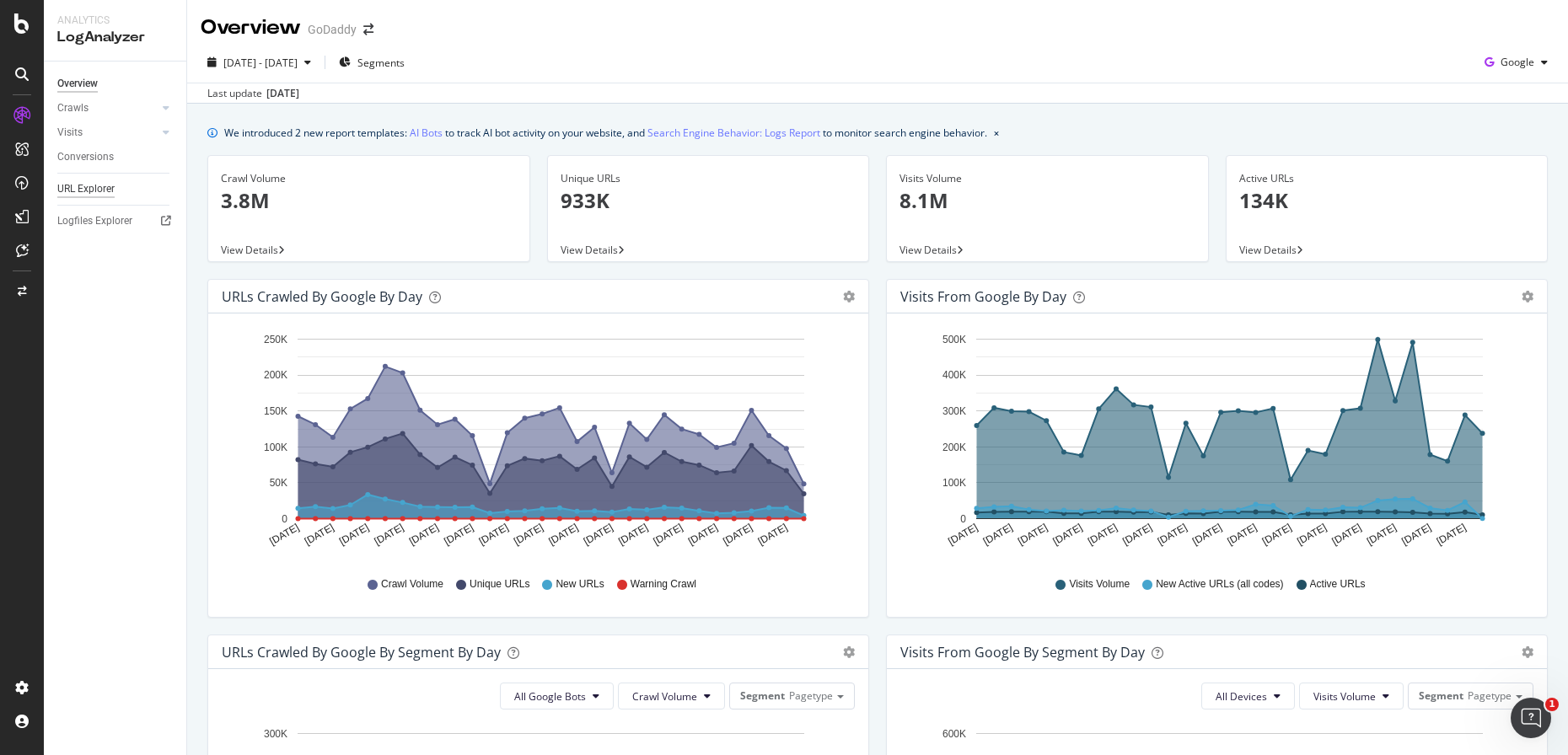
click at [90, 189] on div "URL Explorer" at bounding box center [86, 189] width 58 height 18
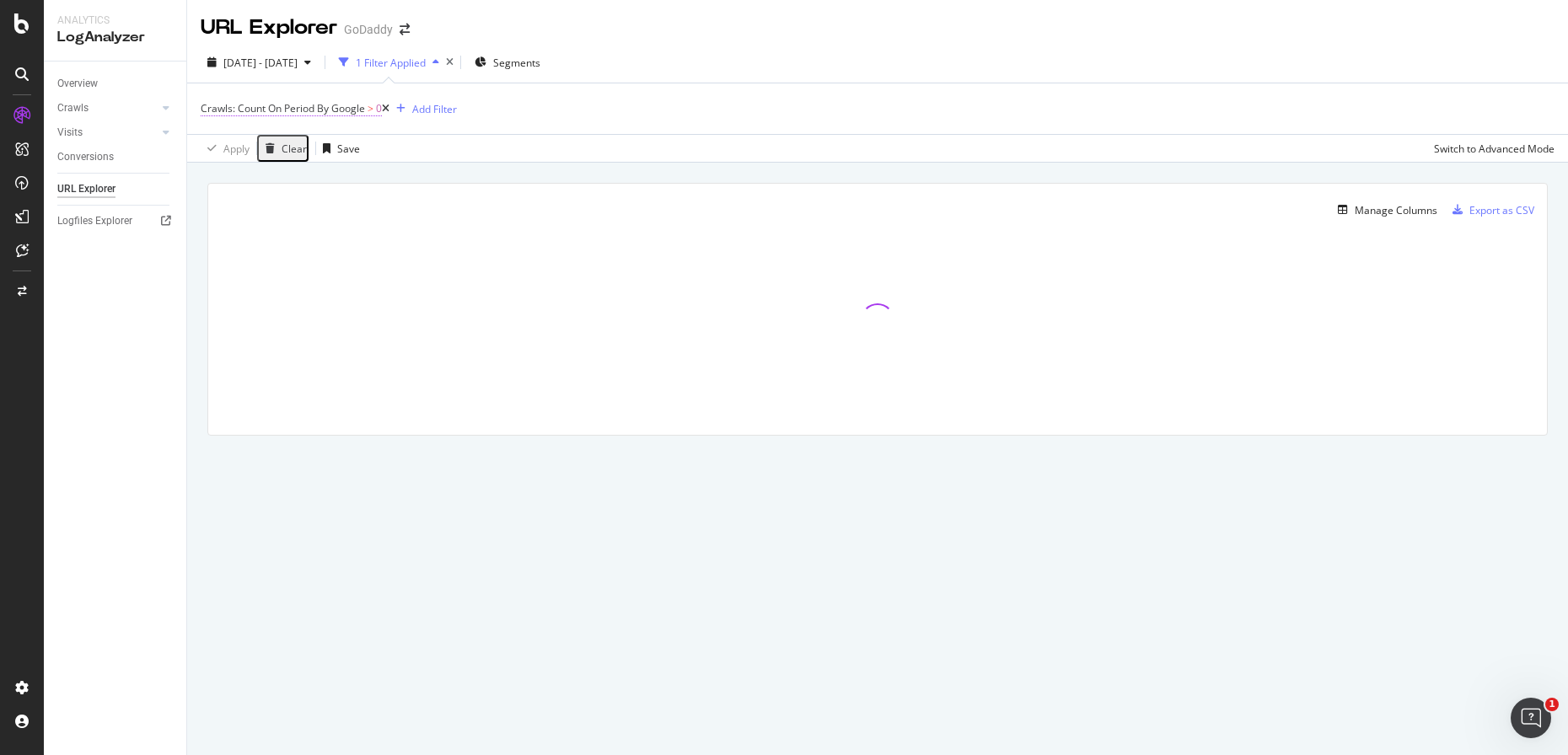
click at [362, 112] on span "Crawls: Count On Period By Google" at bounding box center [283, 108] width 164 height 14
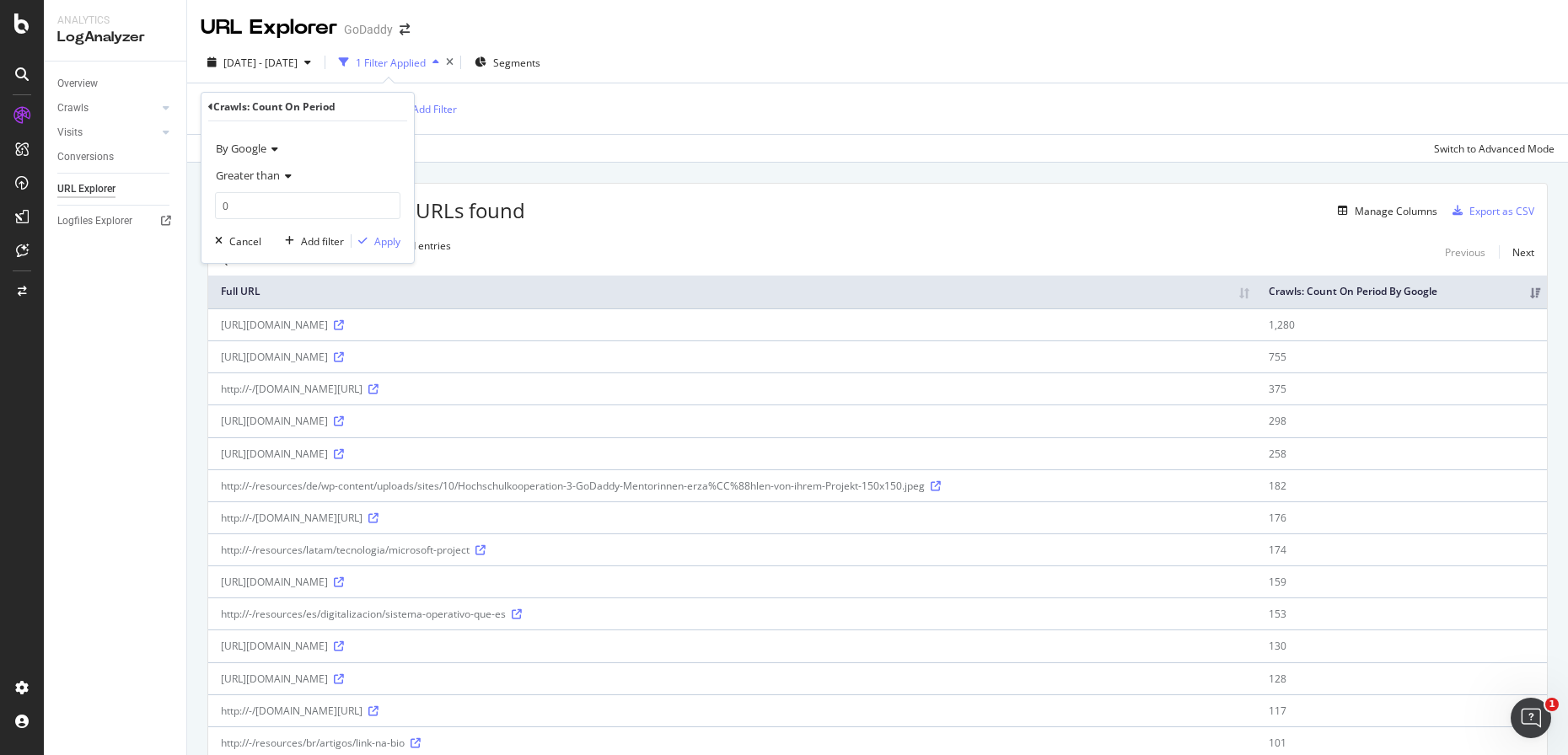
click at [262, 156] on div "By Google" at bounding box center [308, 148] width 185 height 27
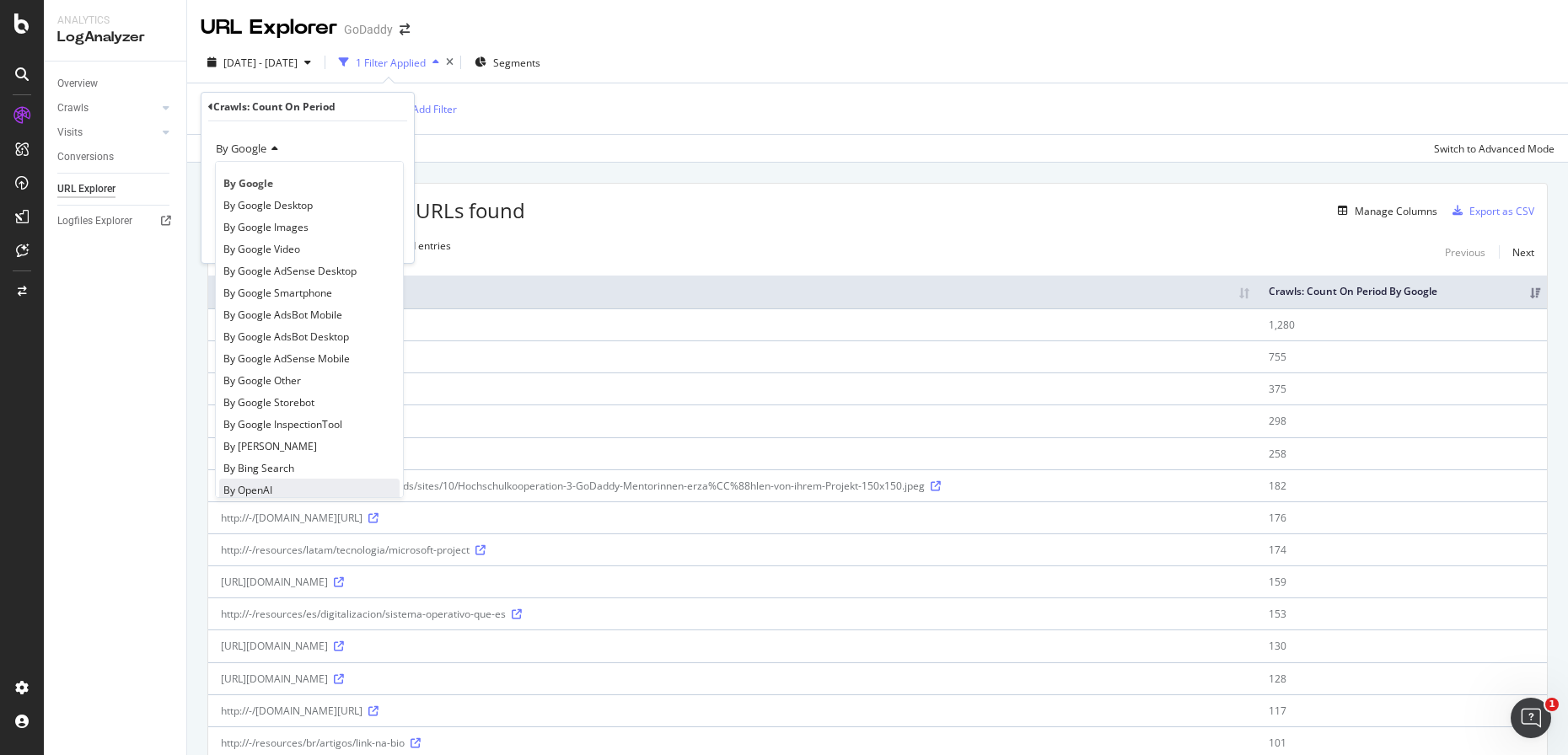
click at [277, 483] on div "By OpenAI" at bounding box center [309, 489] width 180 height 22
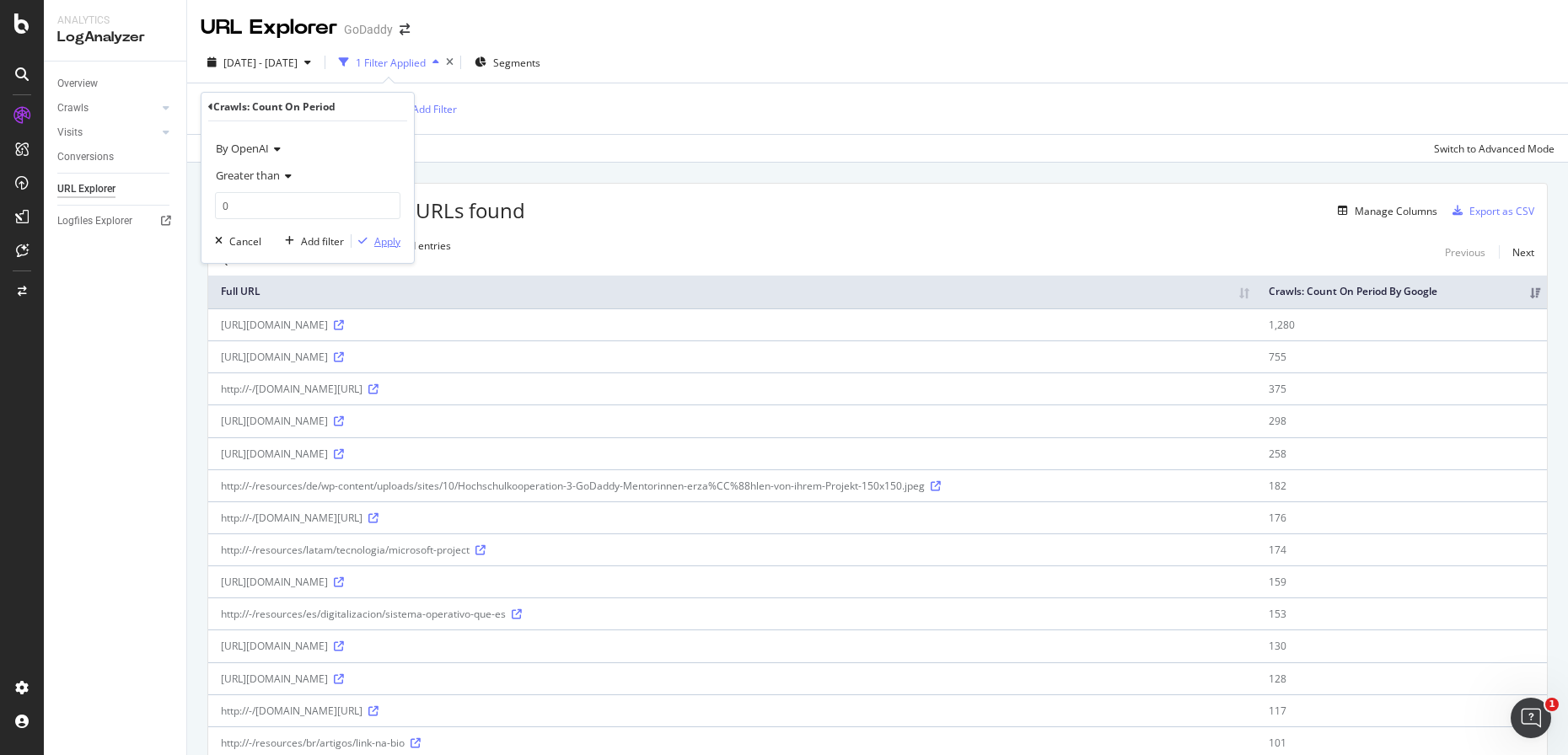
click at [383, 246] on div "Apply" at bounding box center [388, 241] width 26 height 14
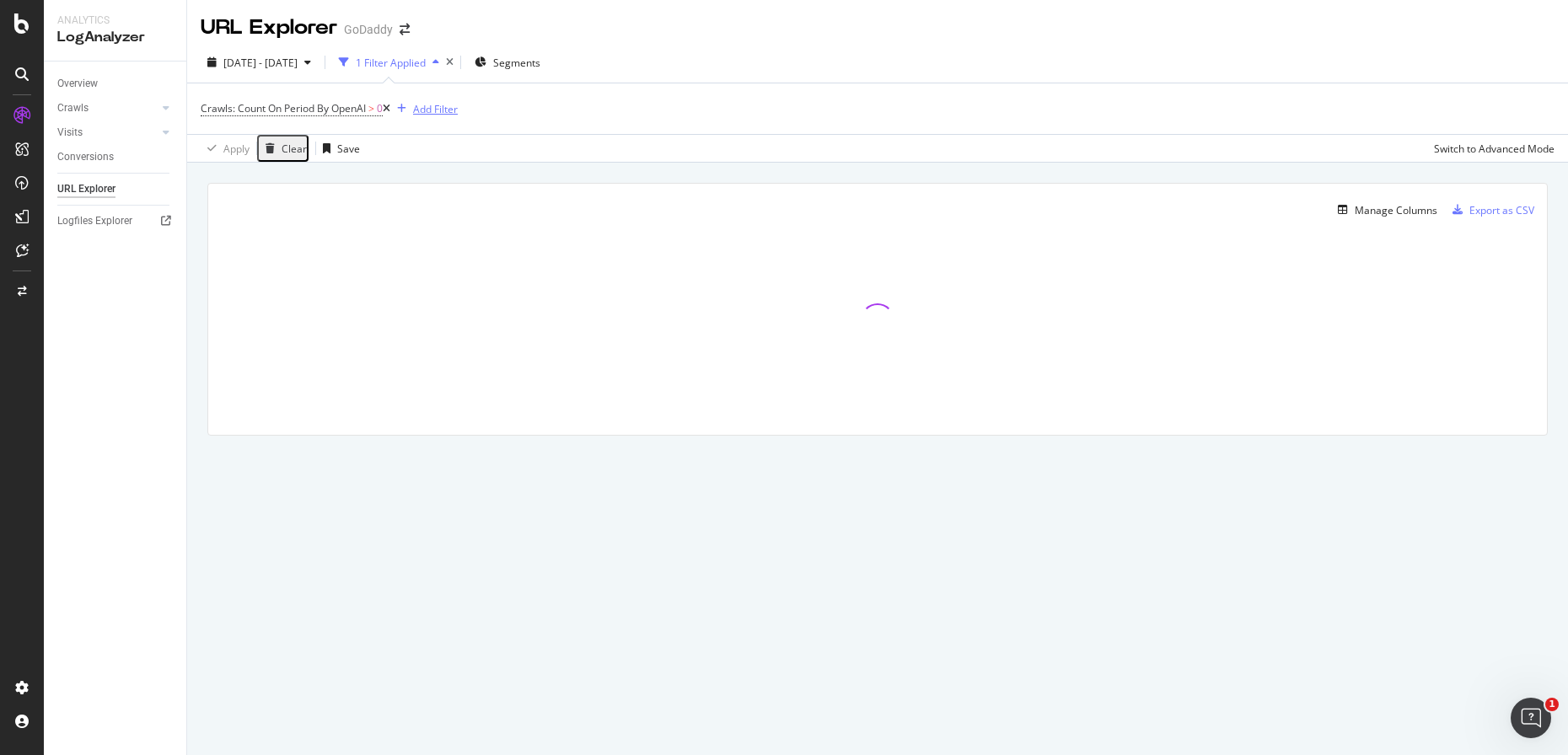
click at [446, 113] on div "Add Filter" at bounding box center [435, 109] width 44 height 14
click at [614, 142] on span "URL Path" at bounding box center [634, 134] width 42 height 14
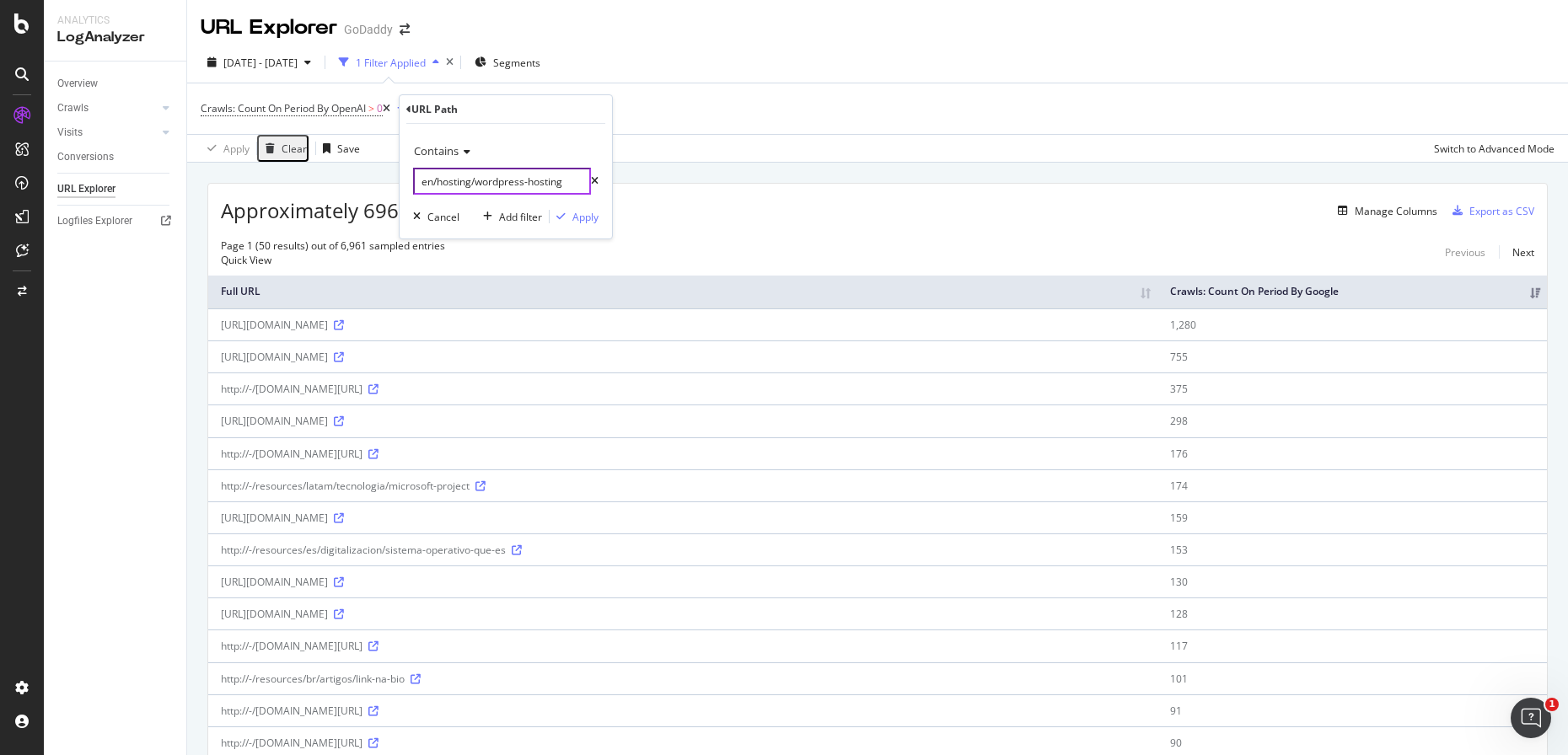
click at [490, 177] on input "en/hosting/wordpress-hosting" at bounding box center [502, 181] width 177 height 27
type input "p"
type input "llms.txt"
click at [582, 216] on div "Apply" at bounding box center [585, 216] width 26 height 14
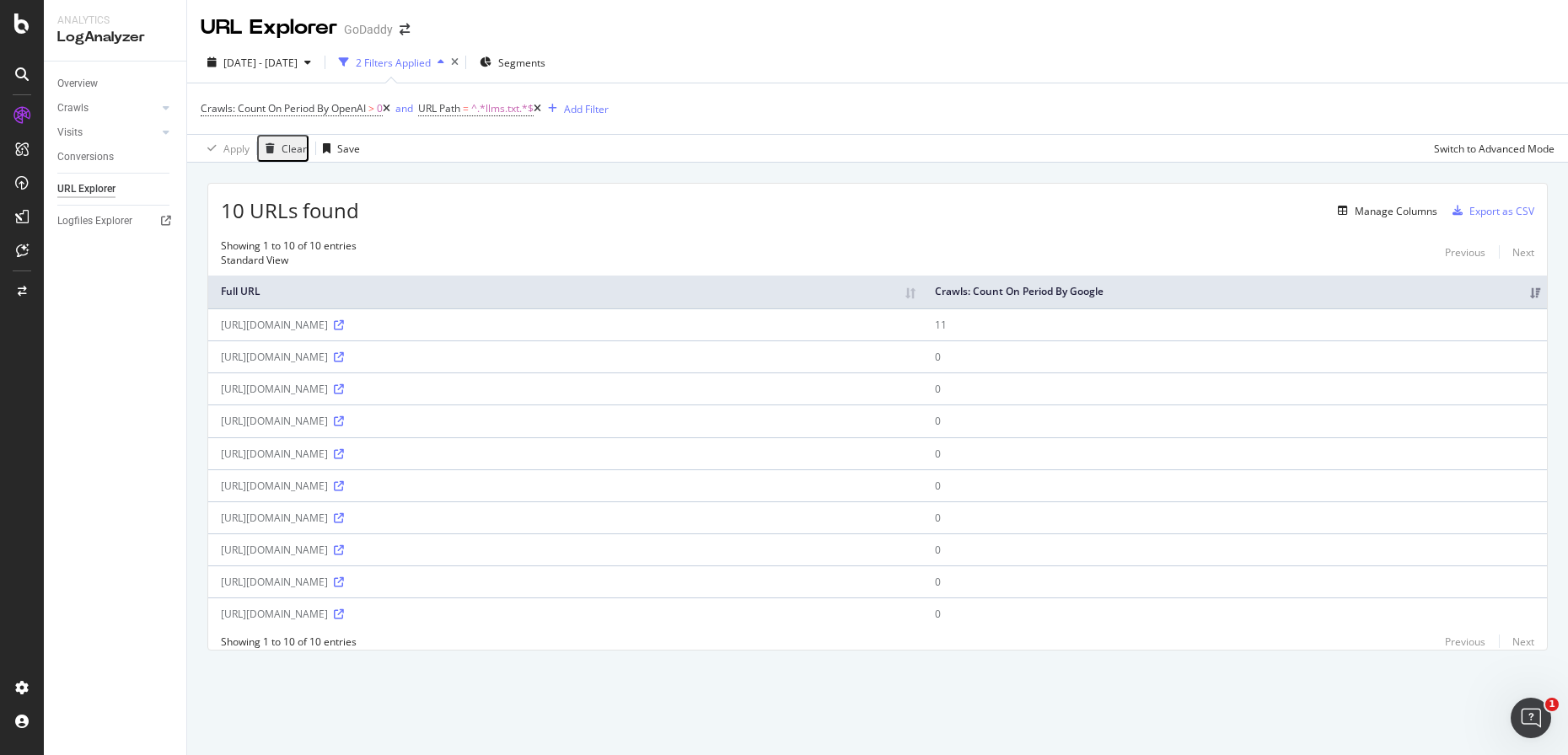
click at [430, 59] on div "2 Filters Applied" at bounding box center [393, 62] width 75 height 14
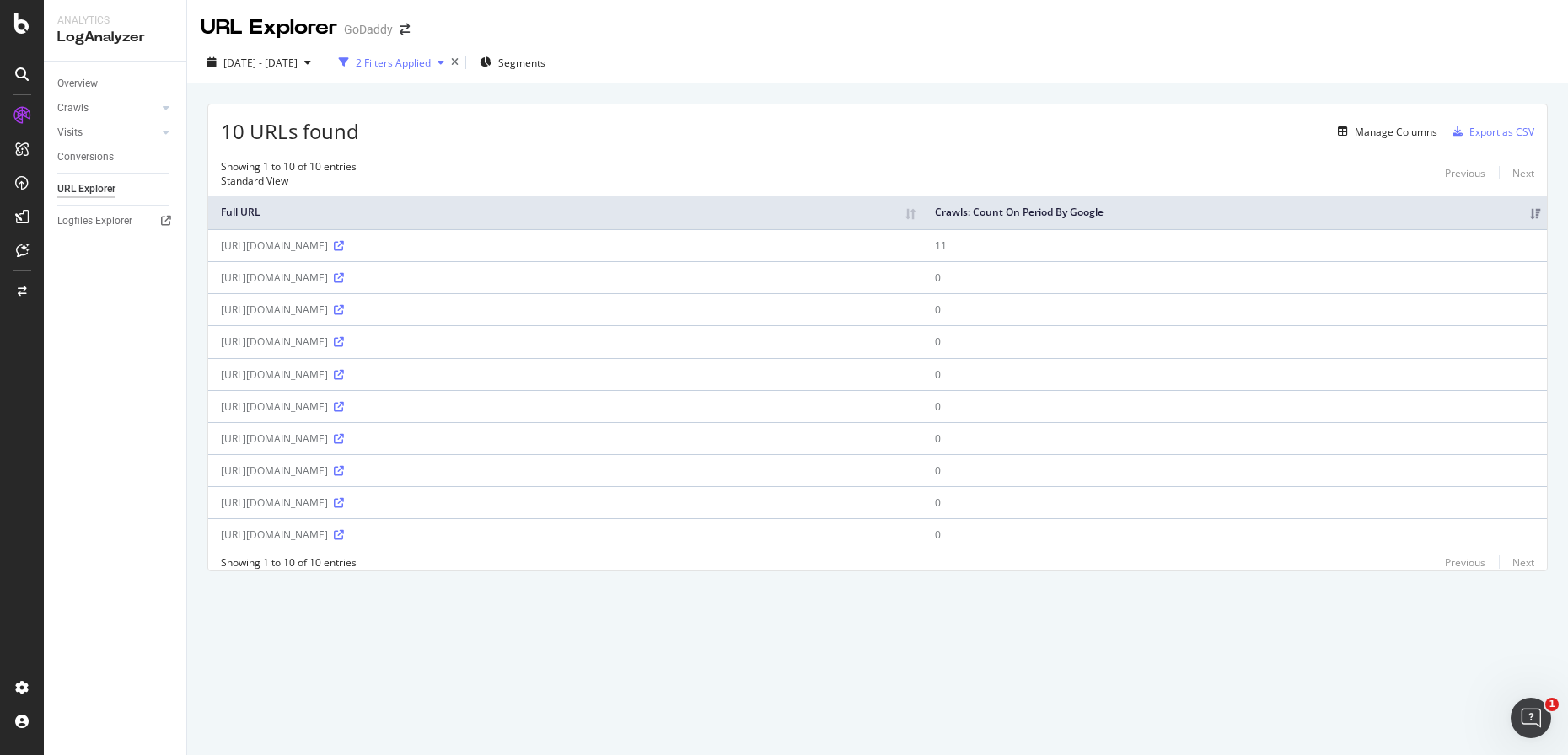
click at [430, 59] on div "2 Filters Applied" at bounding box center [393, 62] width 75 height 14
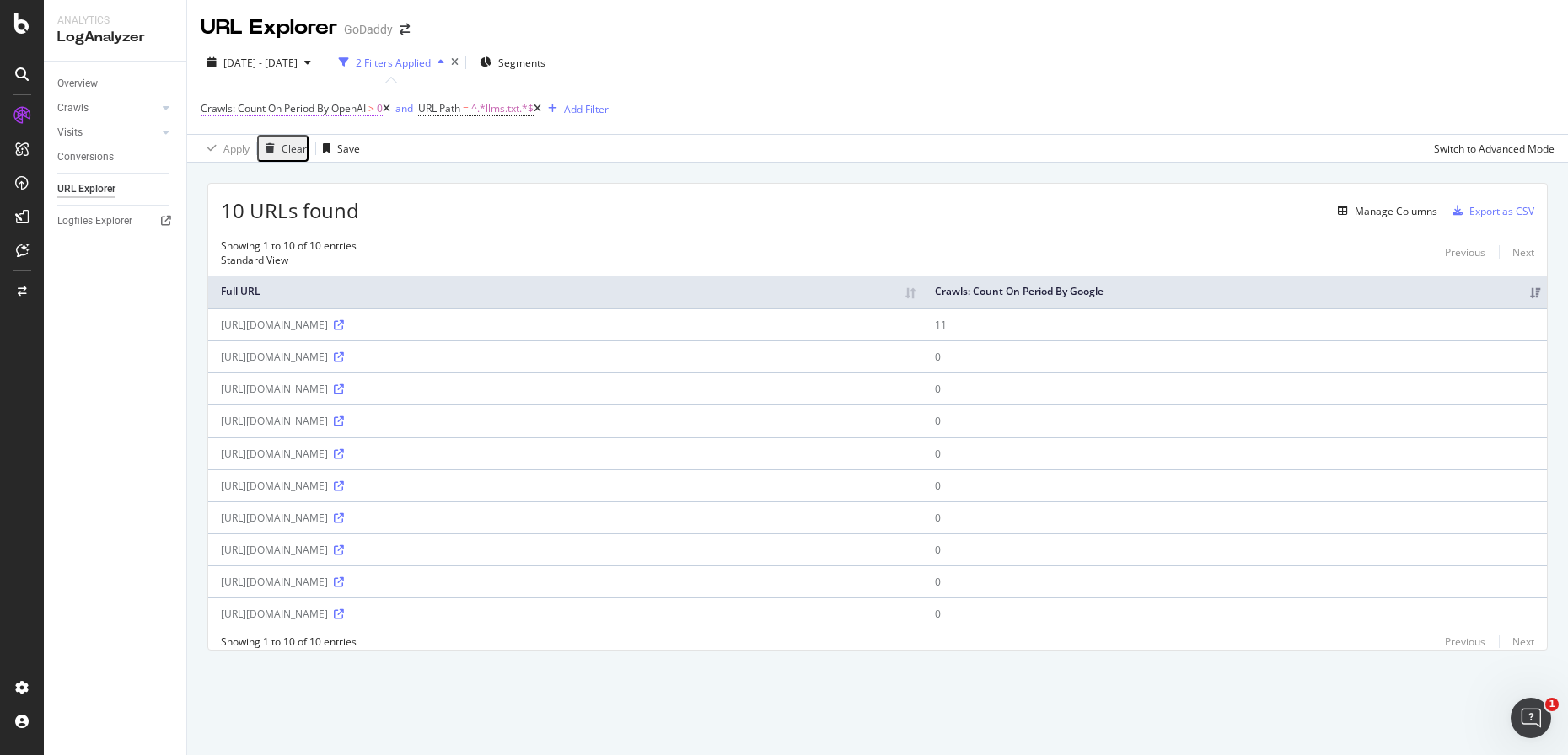
click at [323, 108] on span "Crawls: Count On Period By OpenAI" at bounding box center [283, 108] width 165 height 14
click at [254, 109] on div "Crawls: Count On Period" at bounding box center [275, 106] width 123 height 14
click at [246, 144] on span "By OpenAI" at bounding box center [243, 148] width 53 height 15
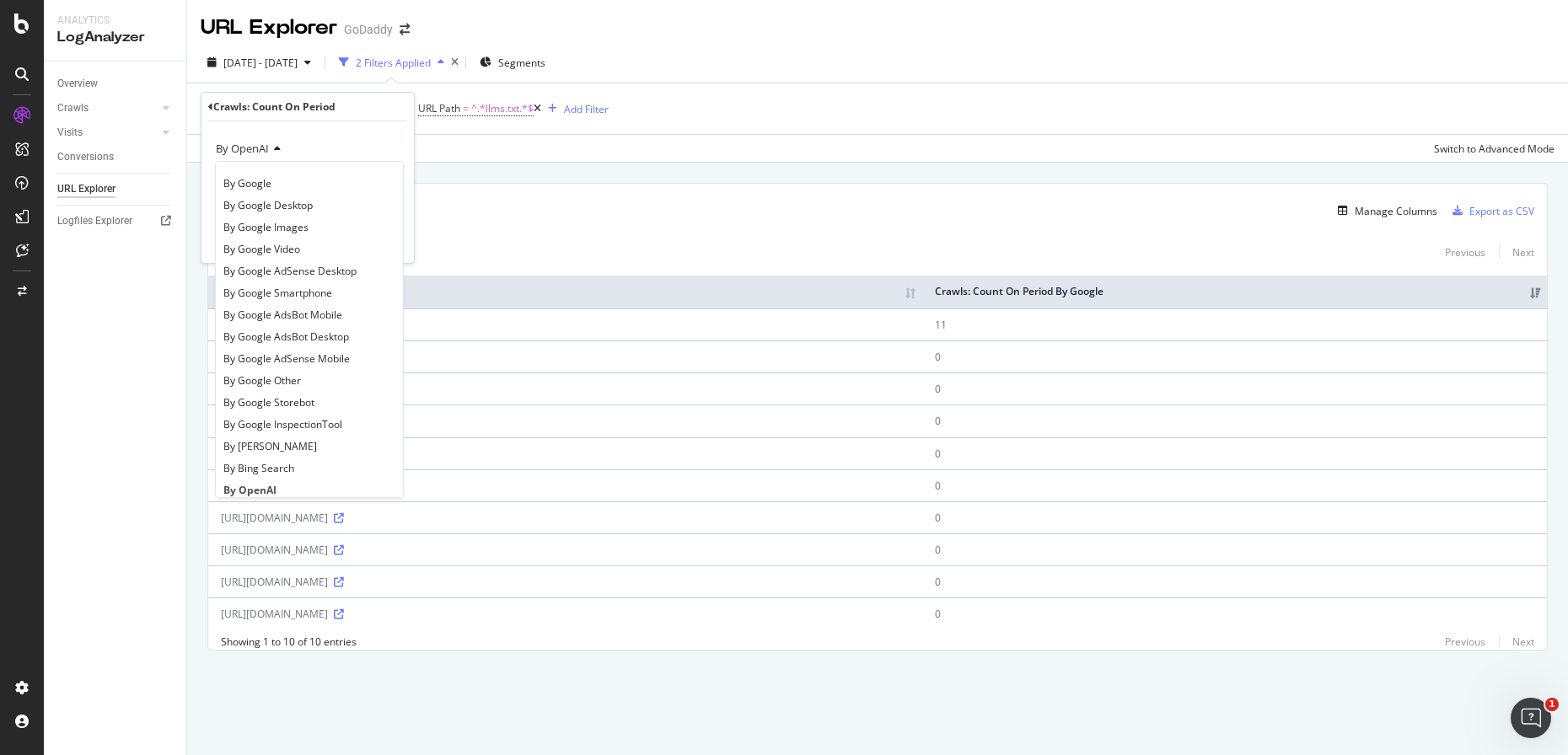
click at [246, 144] on span "By OpenAI" at bounding box center [243, 148] width 53 height 15
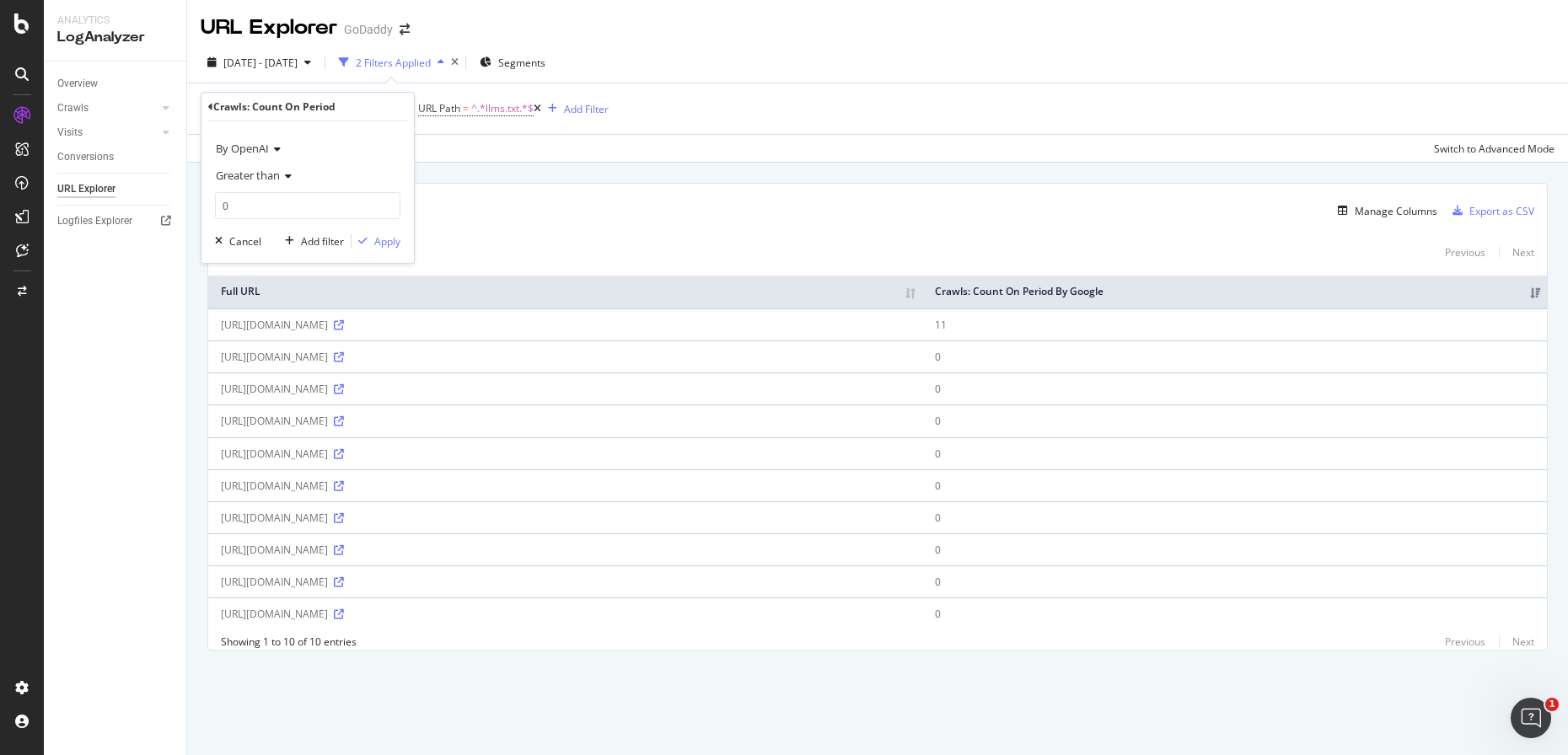
click at [210, 104] on icon at bounding box center [211, 107] width 5 height 10
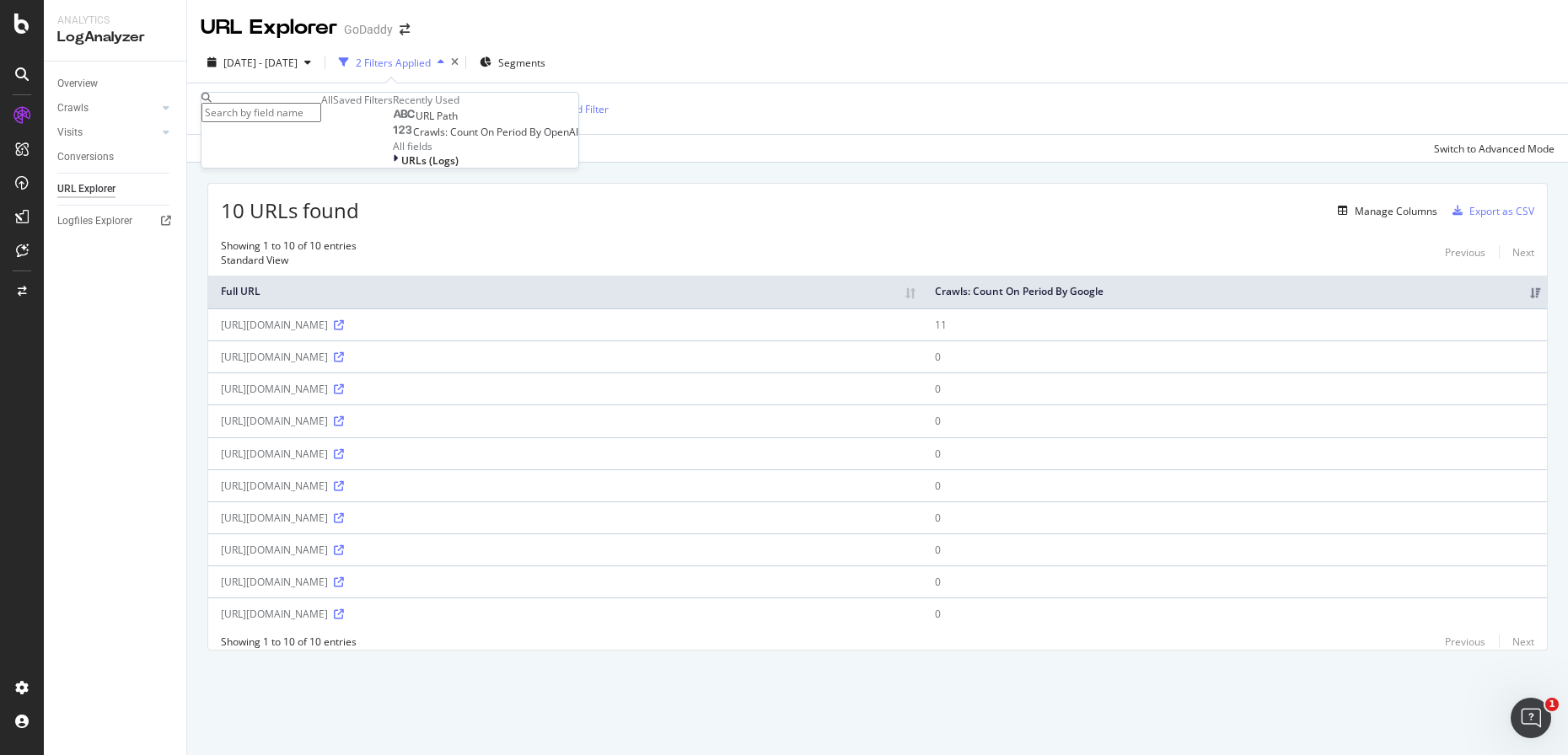
click at [413, 139] on span "Crawls: Count On Period By OpenAI" at bounding box center [496, 131] width 165 height 14
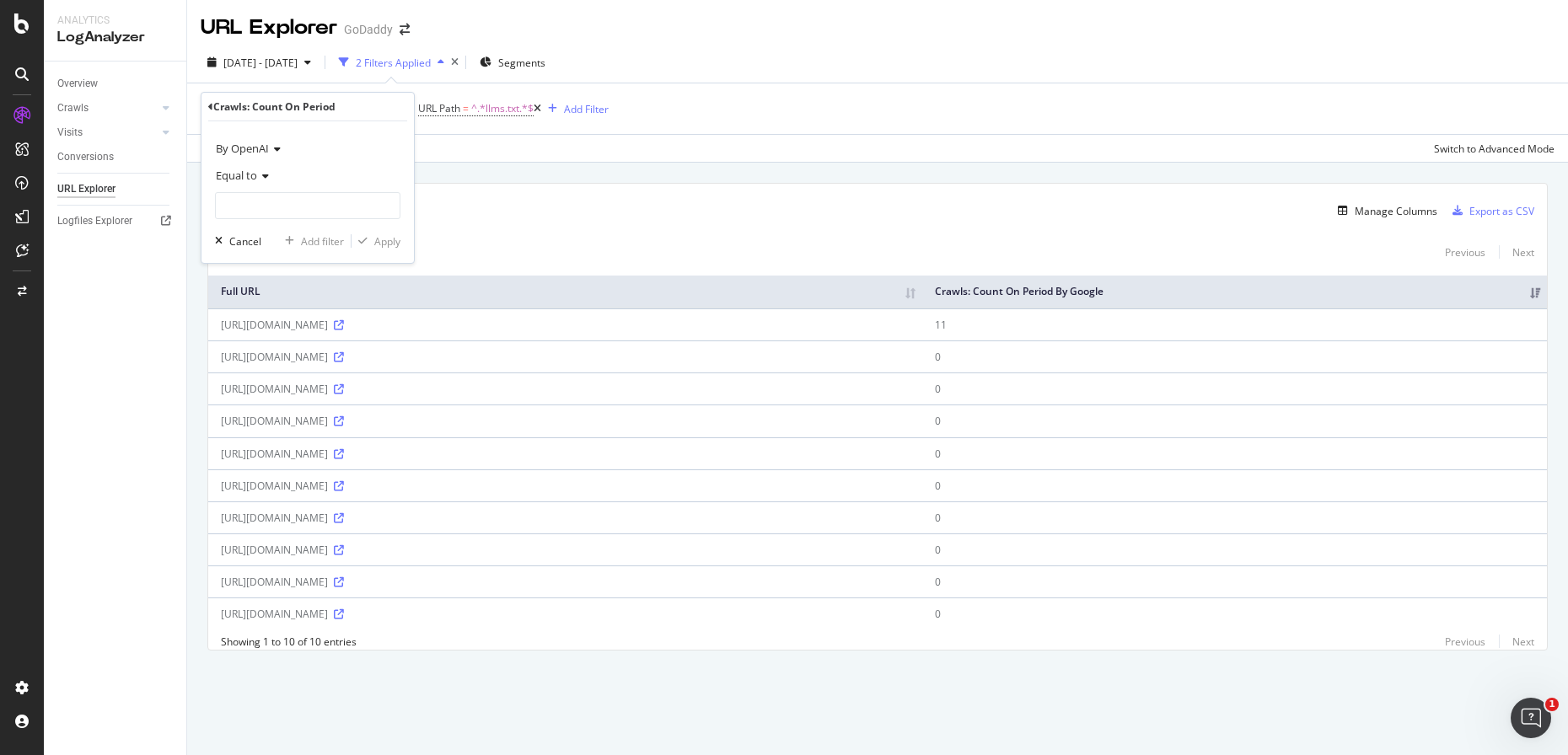
click at [520, 205] on div "Manage Columns" at bounding box center [898, 210] width 1078 height 20
click at [469, 109] on span "=" at bounding box center [465, 108] width 6 height 14
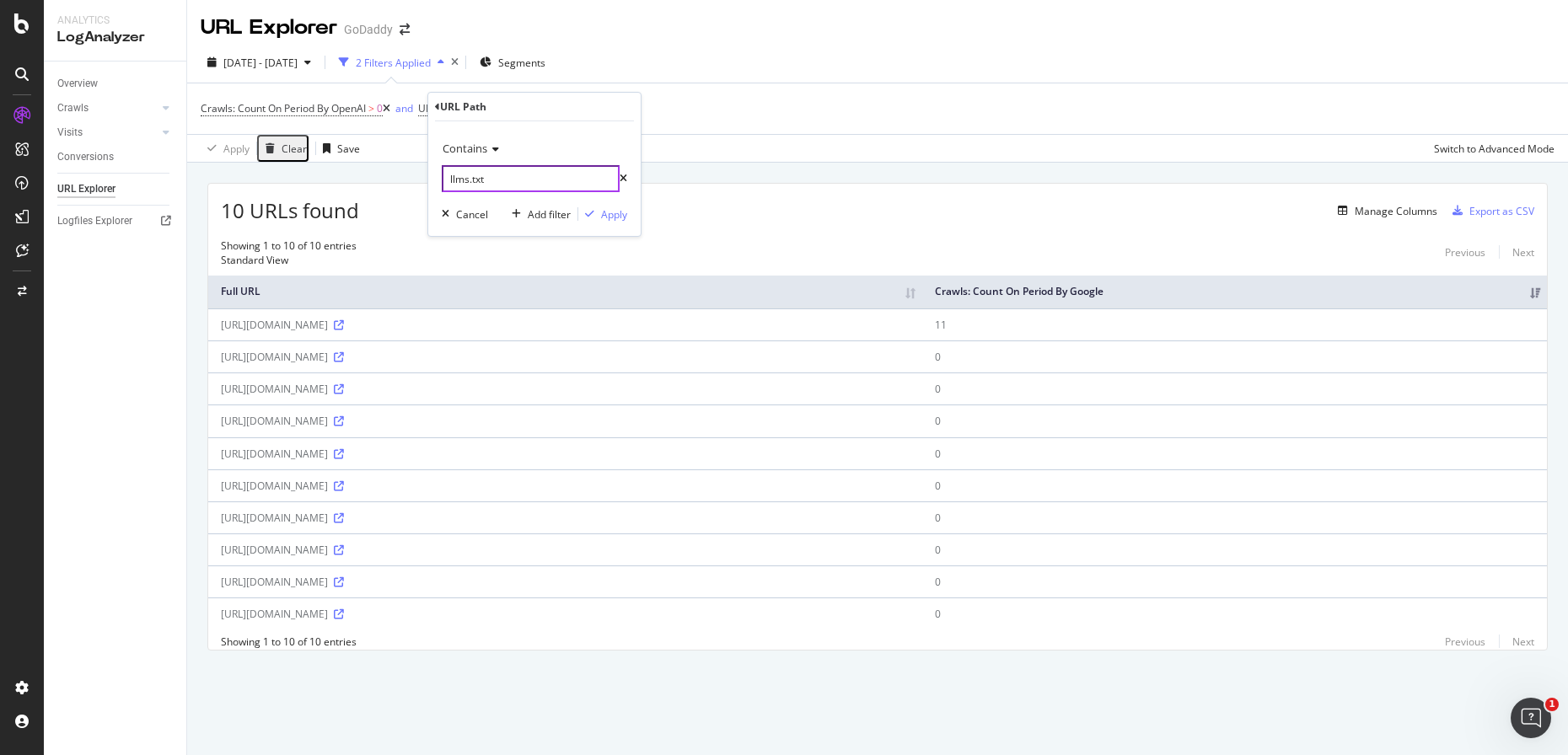
drag, startPoint x: 505, startPoint y: 177, endPoint x: 351, endPoint y: 177, distance: 154.0
click at [351, 177] on body "Analytics LogAnalyzer Overview Crawls Daily Distribution Segments Distribution …" at bounding box center [784, 378] width 1568 height 755
paste input "com/docs/godaddy-pricing.md"
click at [503, 178] on input "com/docs/godaddy-pricing.md" at bounding box center [531, 178] width 177 height 27
drag, startPoint x: 514, startPoint y: 184, endPoint x: 418, endPoint y: 184, distance: 96.0
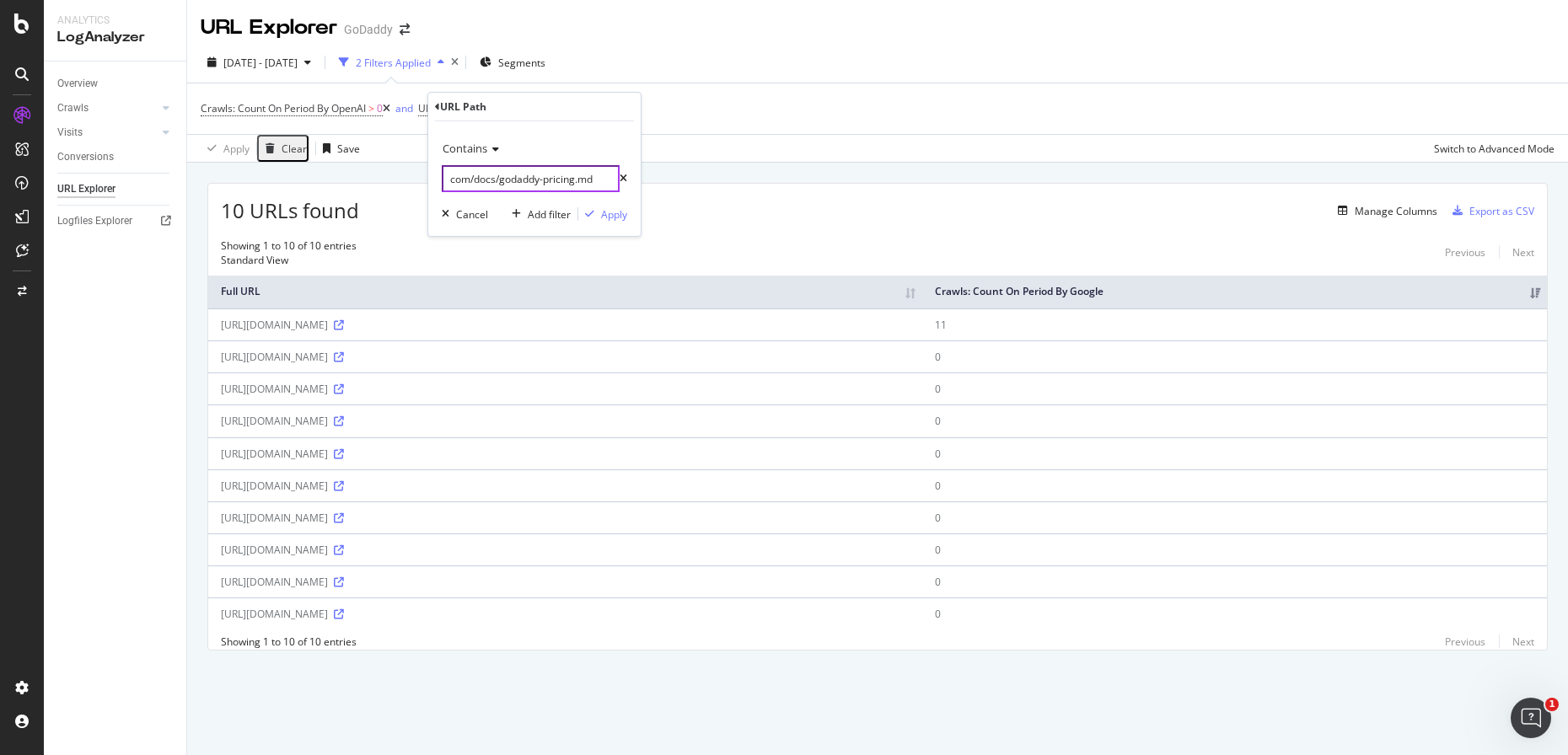
click at [418, 184] on body "Analytics LogAnalyzer Overview Crawls Daily Distribution Segments Distribution …" at bounding box center [784, 378] width 1568 height 755
drag, startPoint x: 470, startPoint y: 179, endPoint x: 407, endPoint y: 179, distance: 63.0
click at [407, 179] on body "Analytics LogAnalyzer Overview Crawls Daily Distribution Segments Distribution …" at bounding box center [784, 378] width 1568 height 755
click at [467, 180] on input "com/docs/godaddy-pricing.md" at bounding box center [531, 178] width 177 height 27
type input "/docs/godaddy-pricing.md"
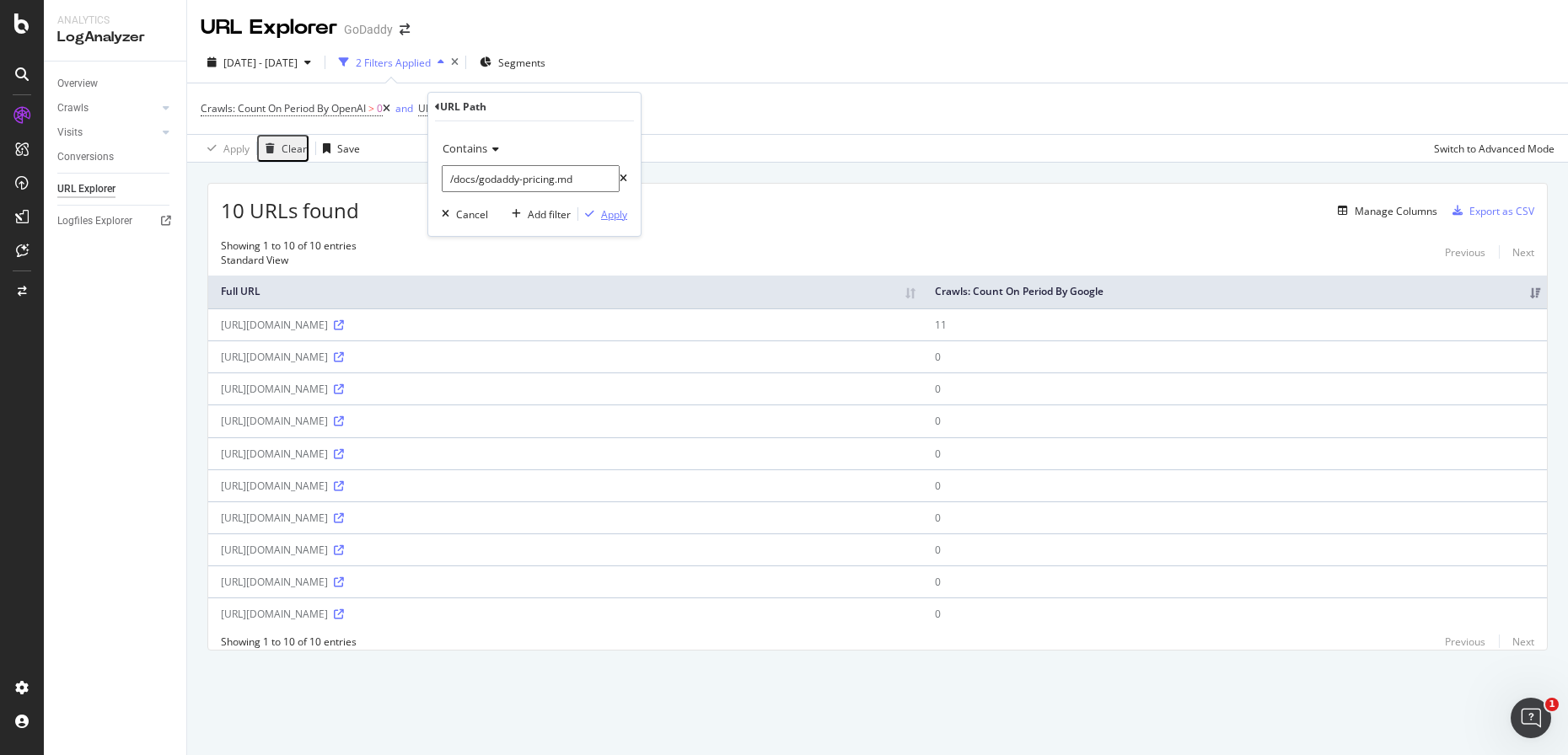
click at [604, 210] on div "Apply" at bounding box center [615, 214] width 26 height 14
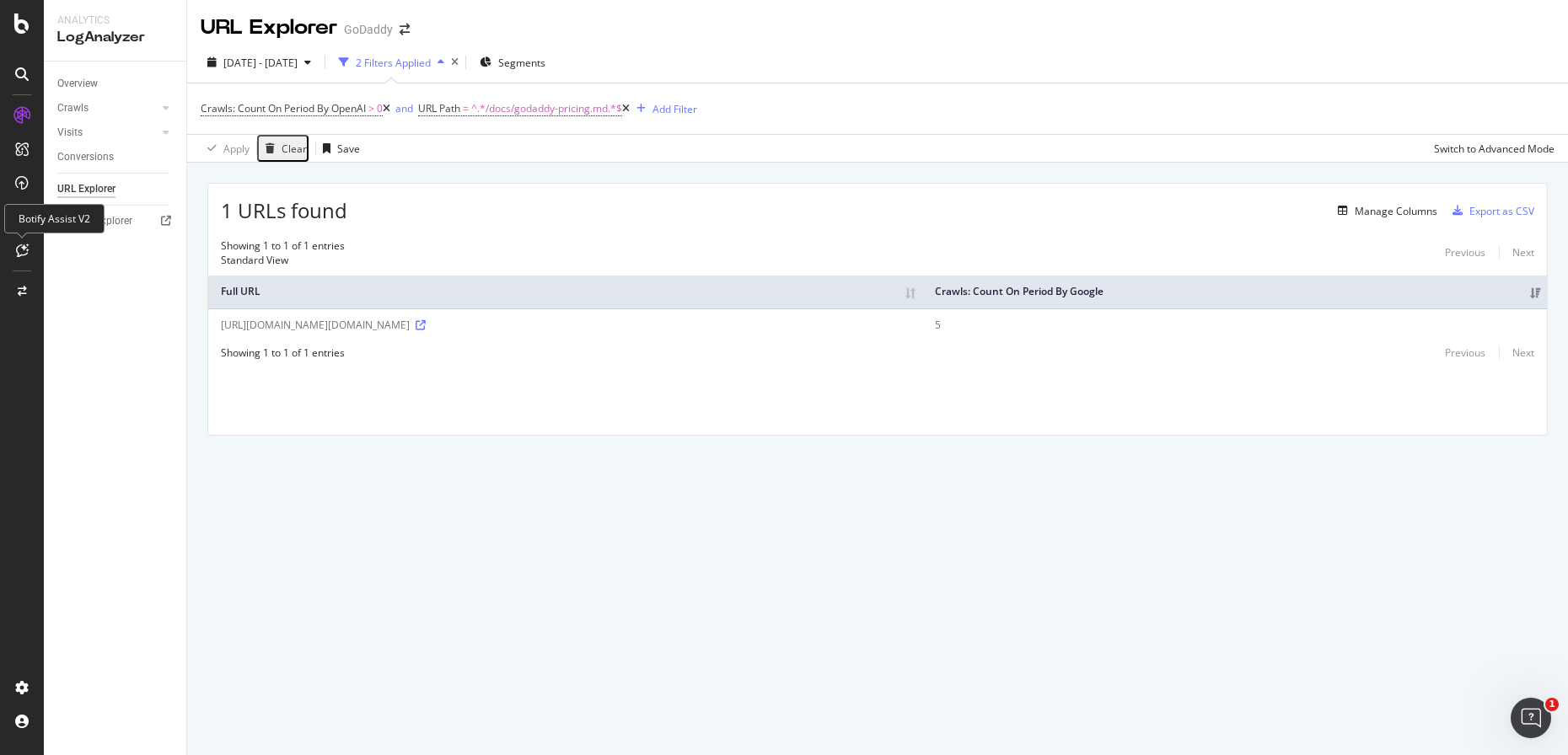
click at [25, 253] on icon at bounding box center [22, 250] width 12 height 13
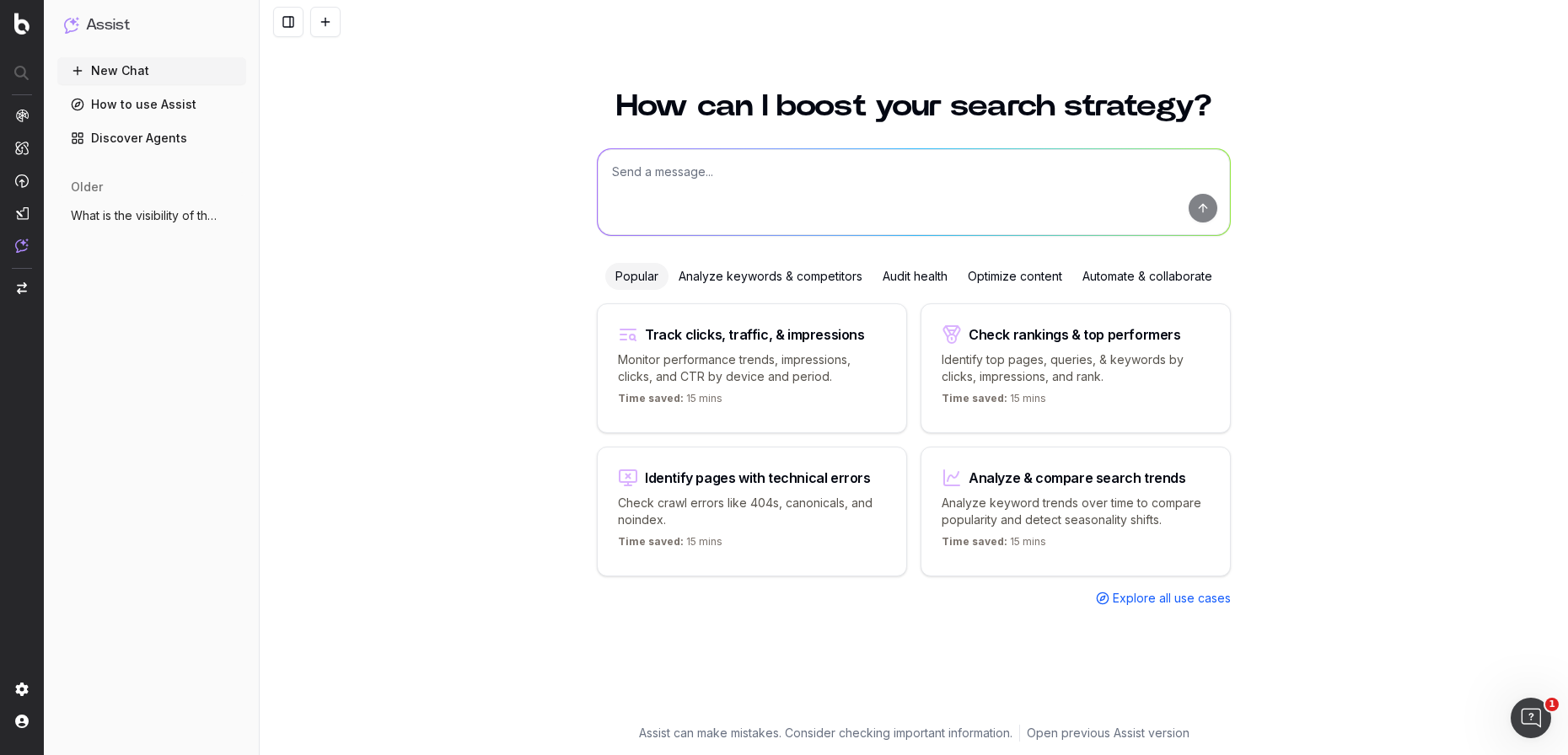
click at [159, 143] on link "Discover Agents" at bounding box center [152, 138] width 189 height 27
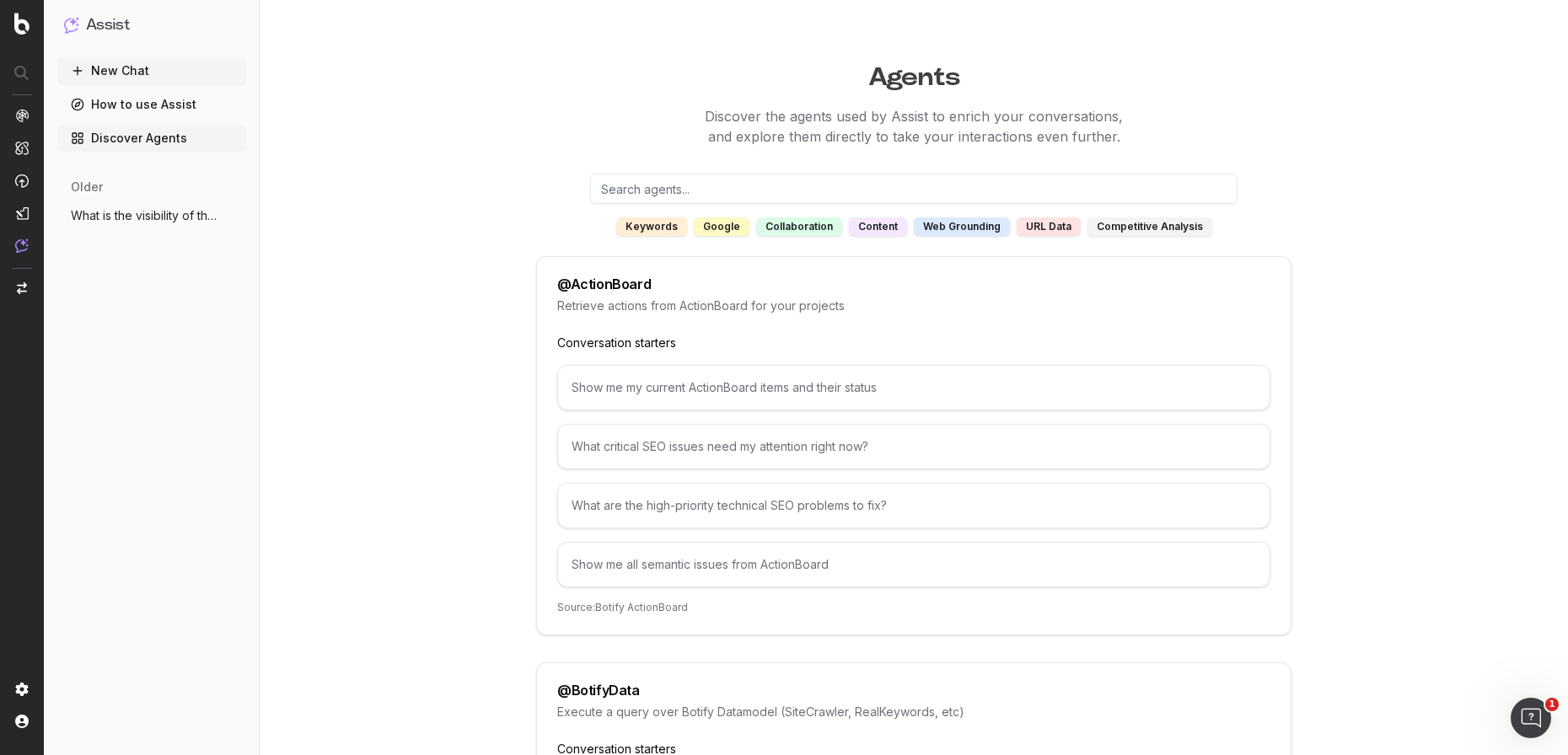
click at [180, 76] on button "New Chat" at bounding box center [152, 71] width 189 height 27
